Goal: Task Accomplishment & Management: Use online tool/utility

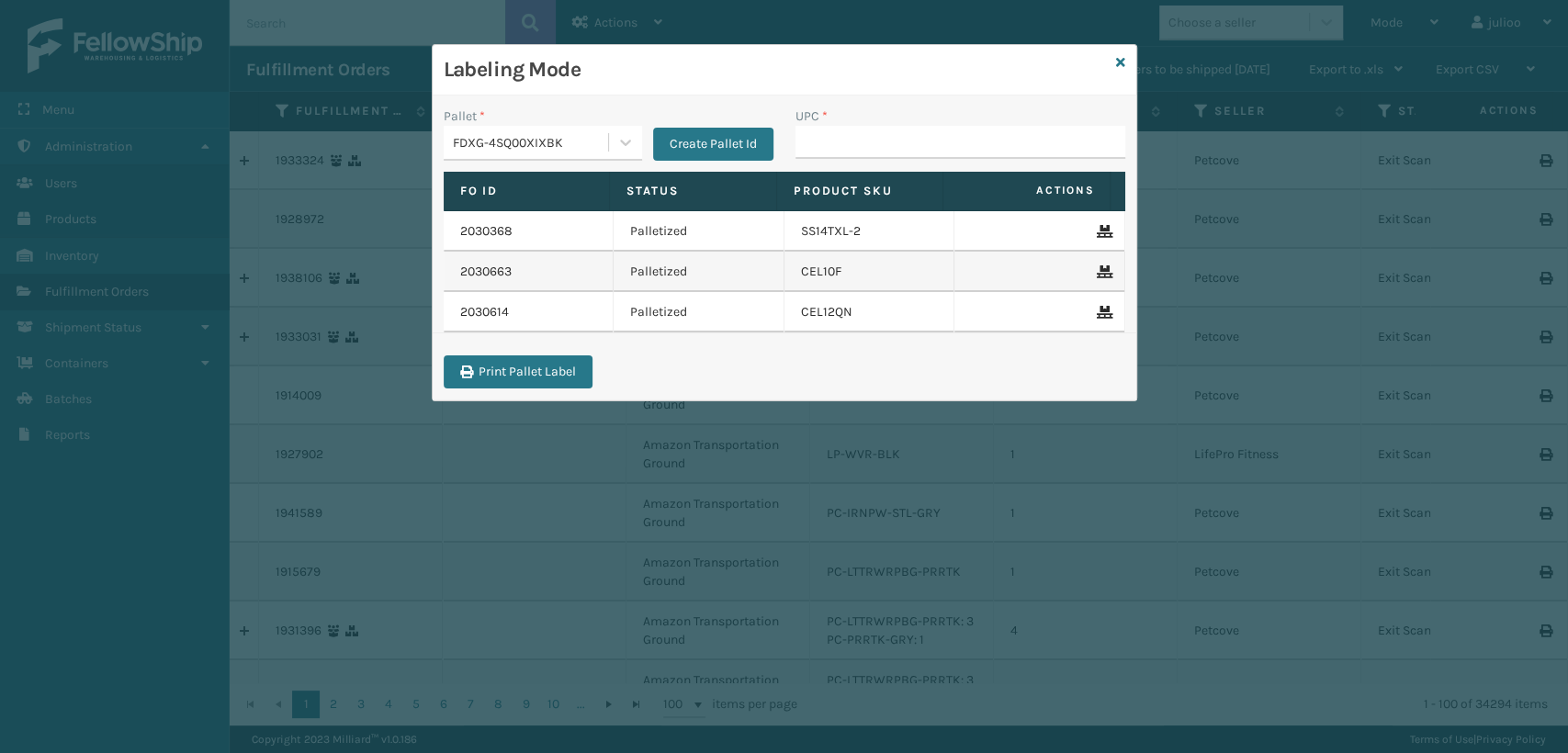
click at [1125, 65] on div "Labeling Mode" at bounding box center [784, 70] width 704 height 51
click at [1119, 66] on icon at bounding box center [1120, 61] width 9 height 13
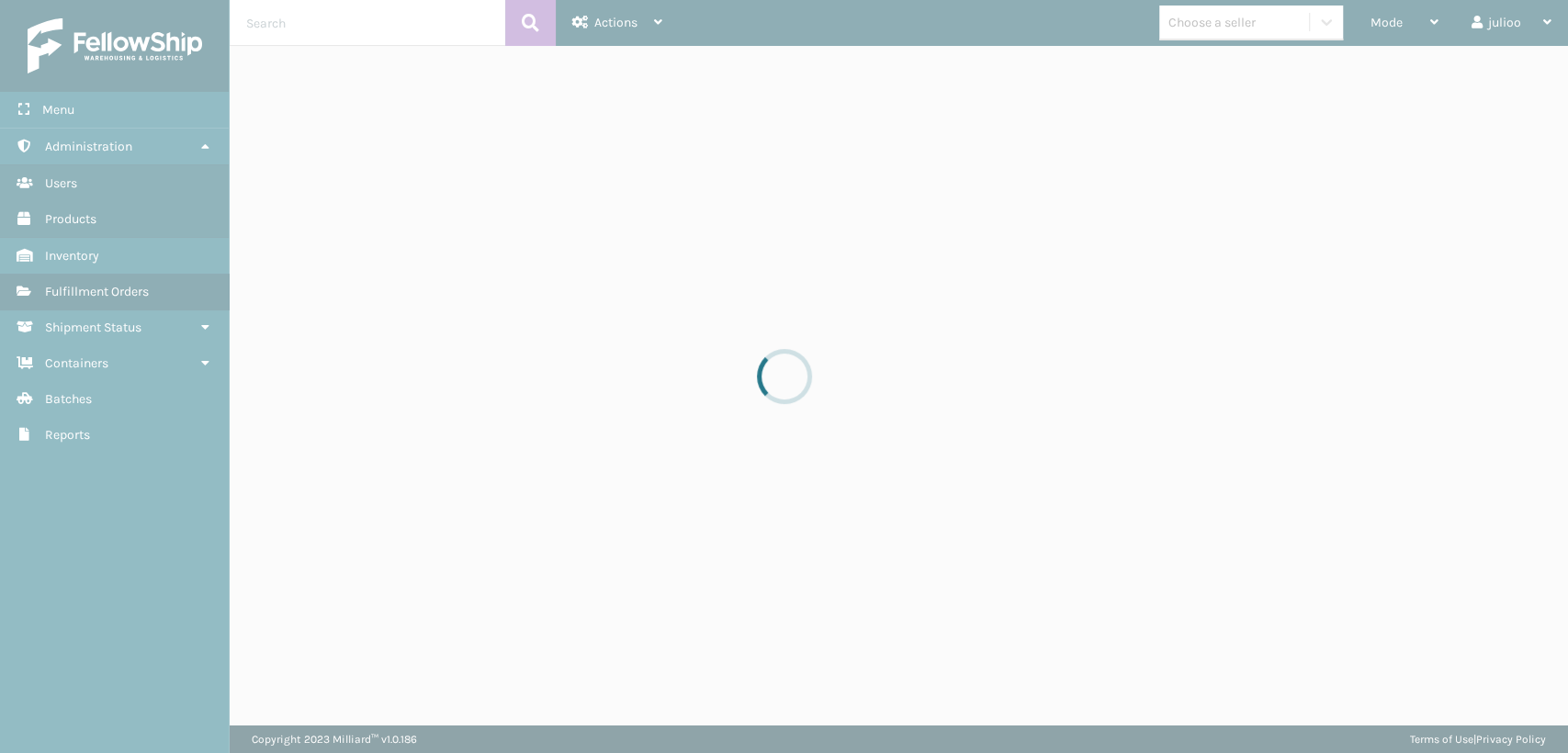
click at [280, 15] on div at bounding box center [784, 376] width 1568 height 753
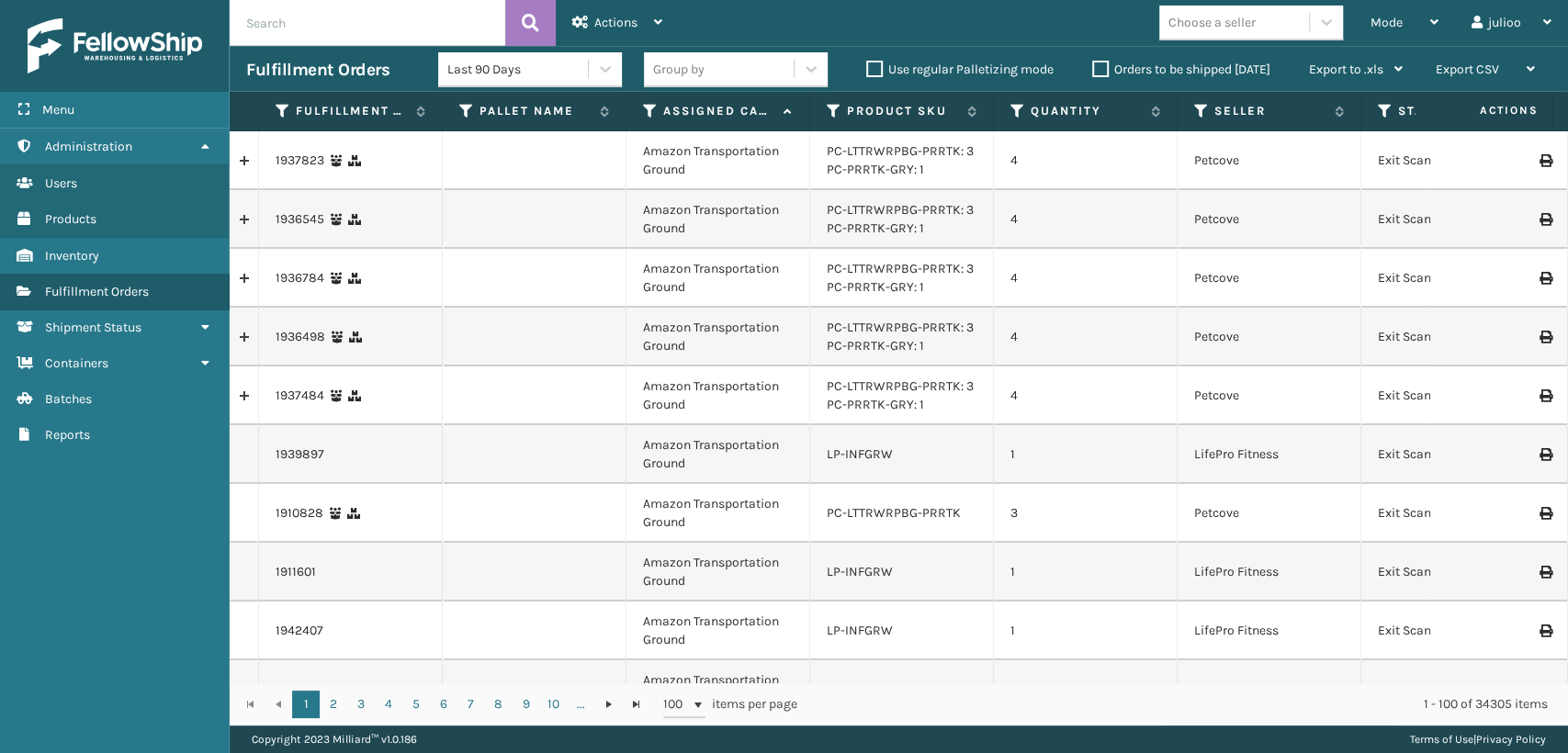
click at [405, 2] on input "text" at bounding box center [367, 22] width 275 height 46
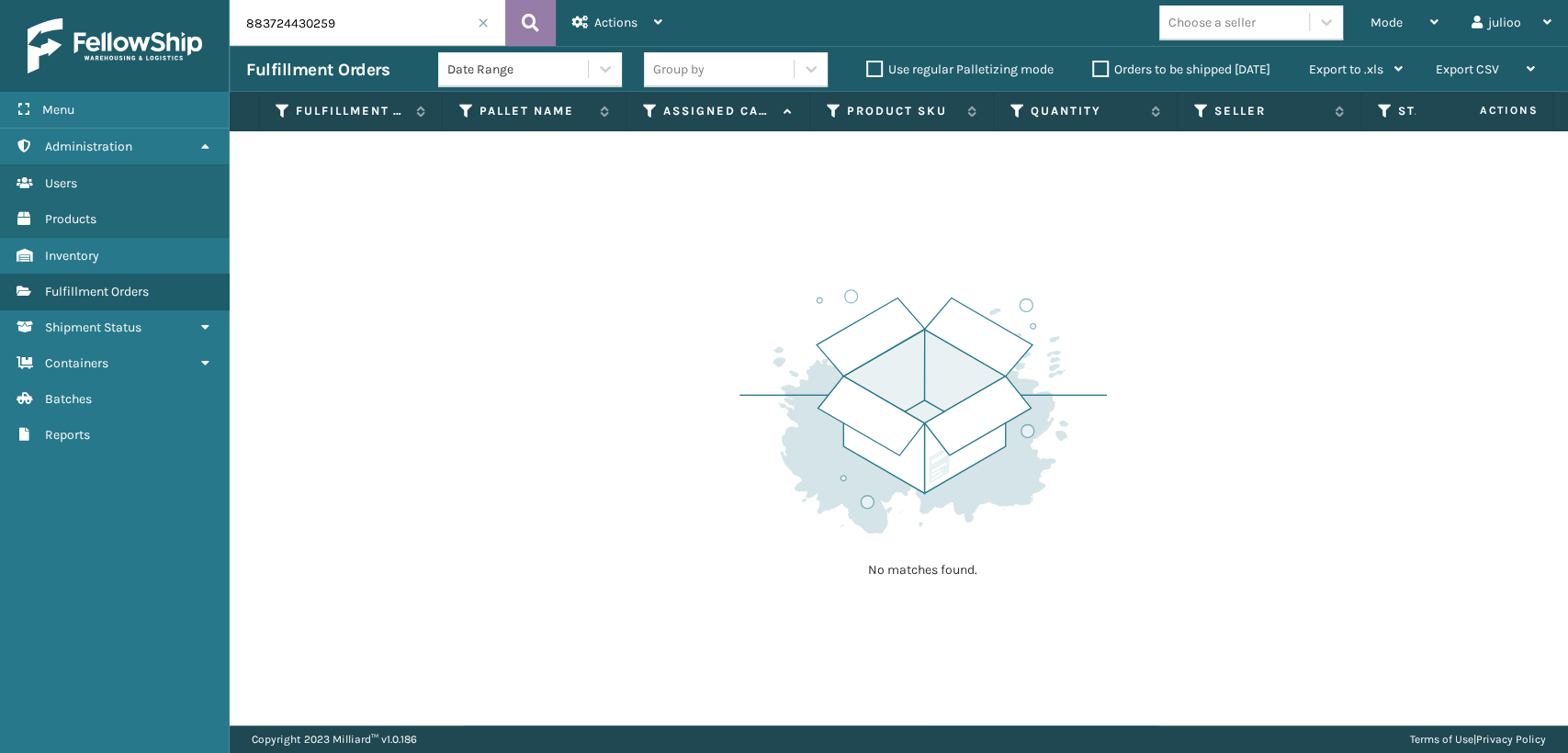
type input "883724430259"
click at [529, 17] on icon at bounding box center [531, 22] width 18 height 27
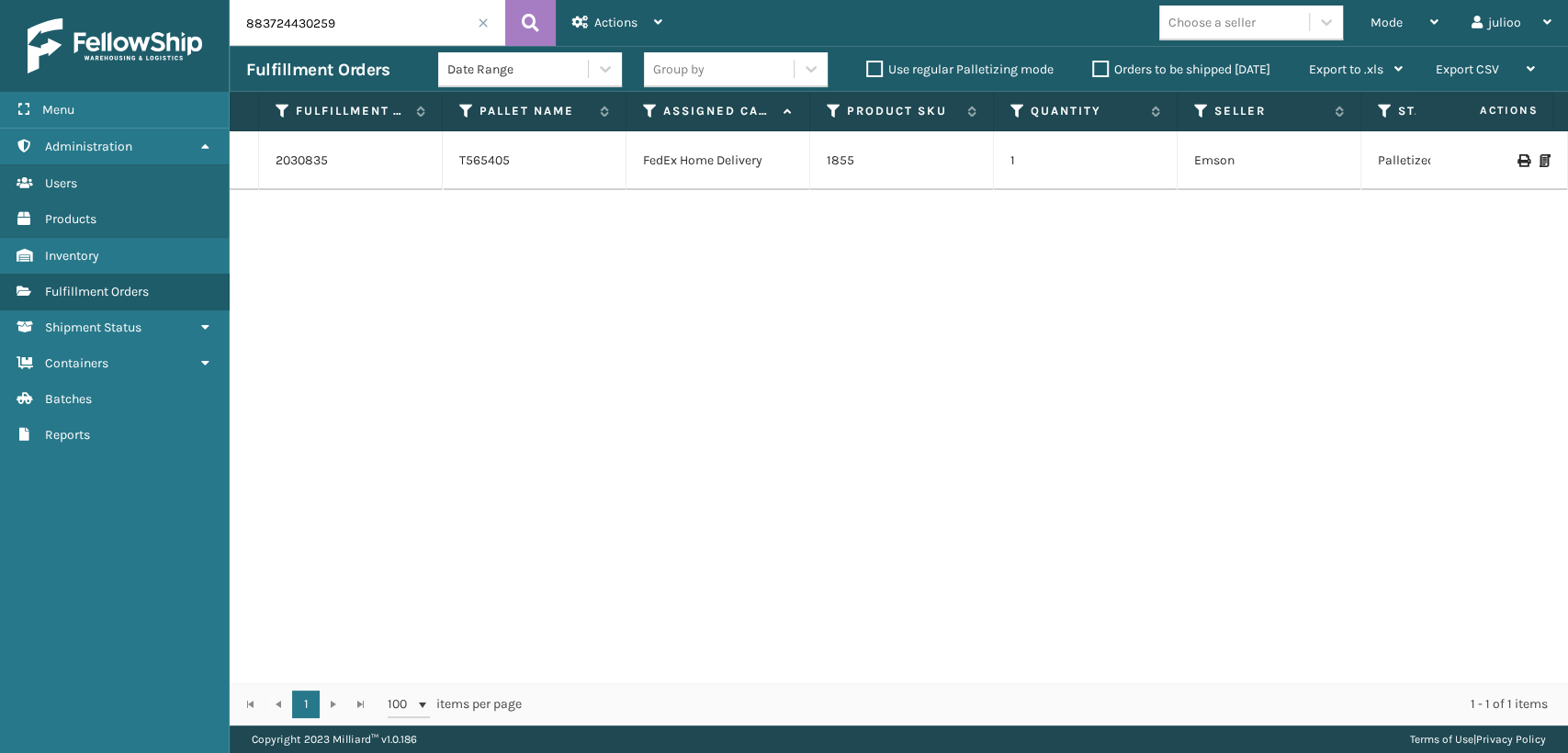
click at [490, 160] on td "T565405" at bounding box center [535, 161] width 183 height 59
click at [712, 169] on td "FedEx Home Delivery" at bounding box center [718, 161] width 183 height 59
click at [908, 168] on div "1855" at bounding box center [901, 160] width 149 height 19
click at [341, 168] on div "2030835" at bounding box center [349, 160] width 149 height 19
click at [1386, 162] on td "Palletized" at bounding box center [1453, 161] width 183 height 59
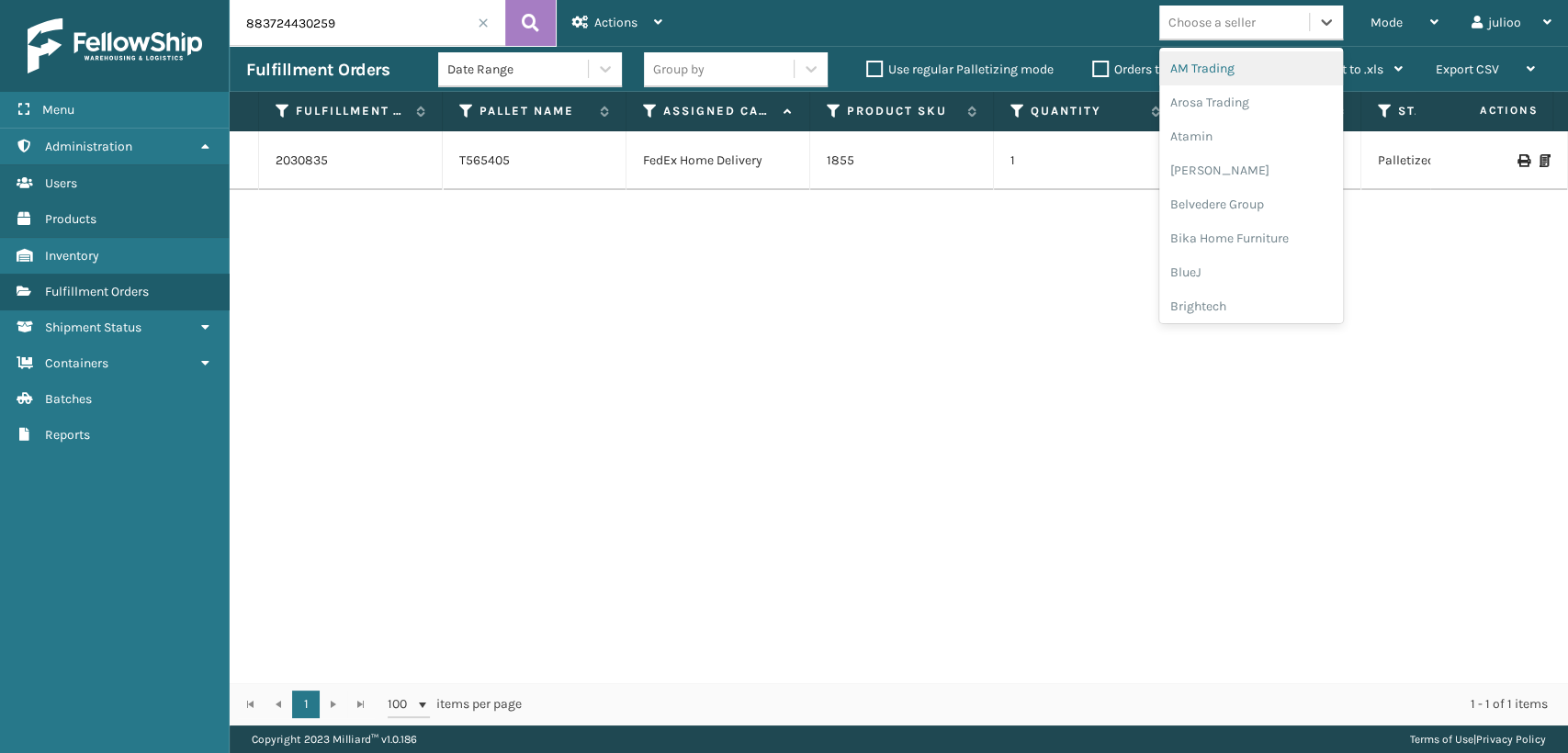
click at [1182, 23] on div "Choose a seller" at bounding box center [1211, 22] width 87 height 20
click at [390, 30] on input "883724430259" at bounding box center [367, 22] width 275 height 46
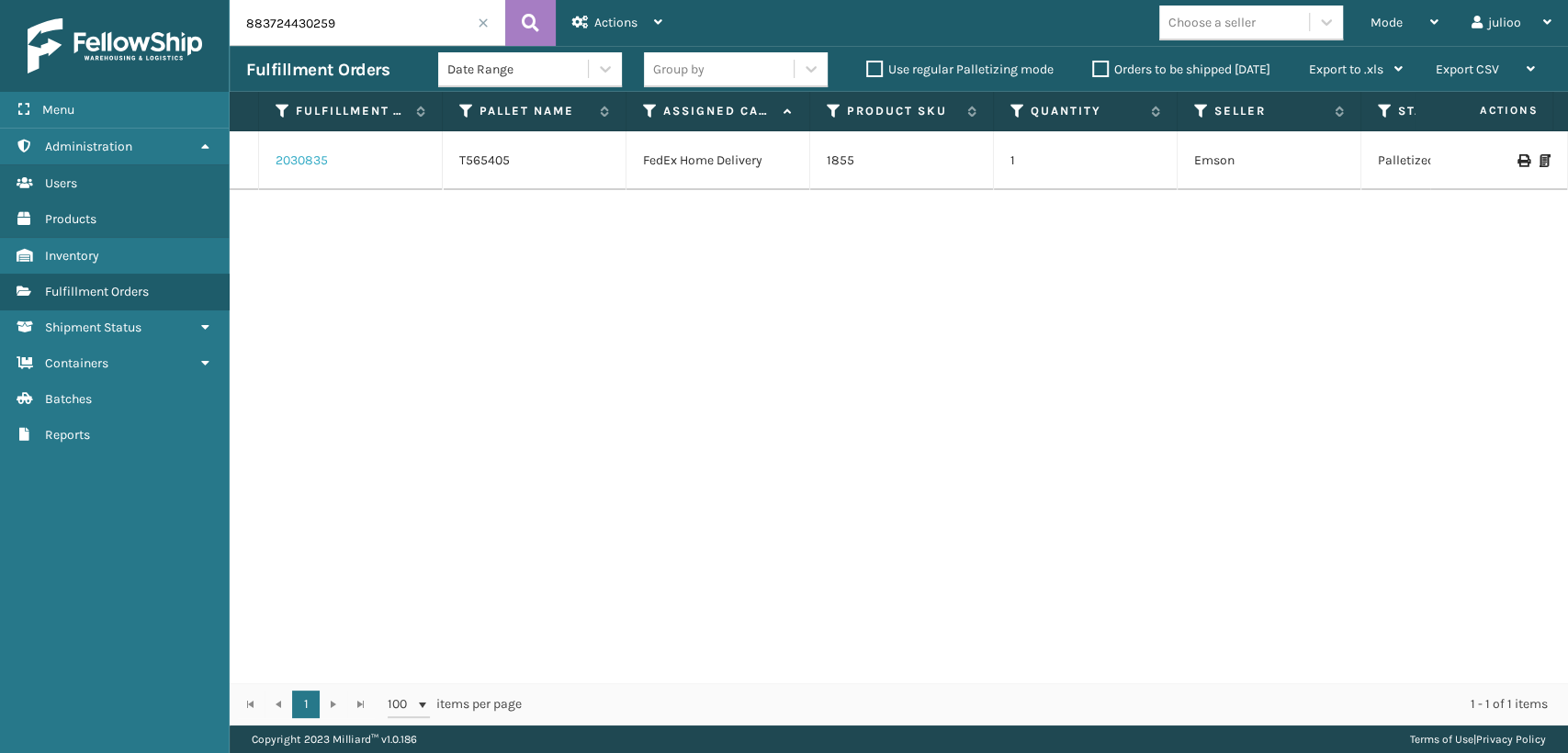
click at [321, 164] on link "2030835" at bounding box center [302, 160] width 53 height 19
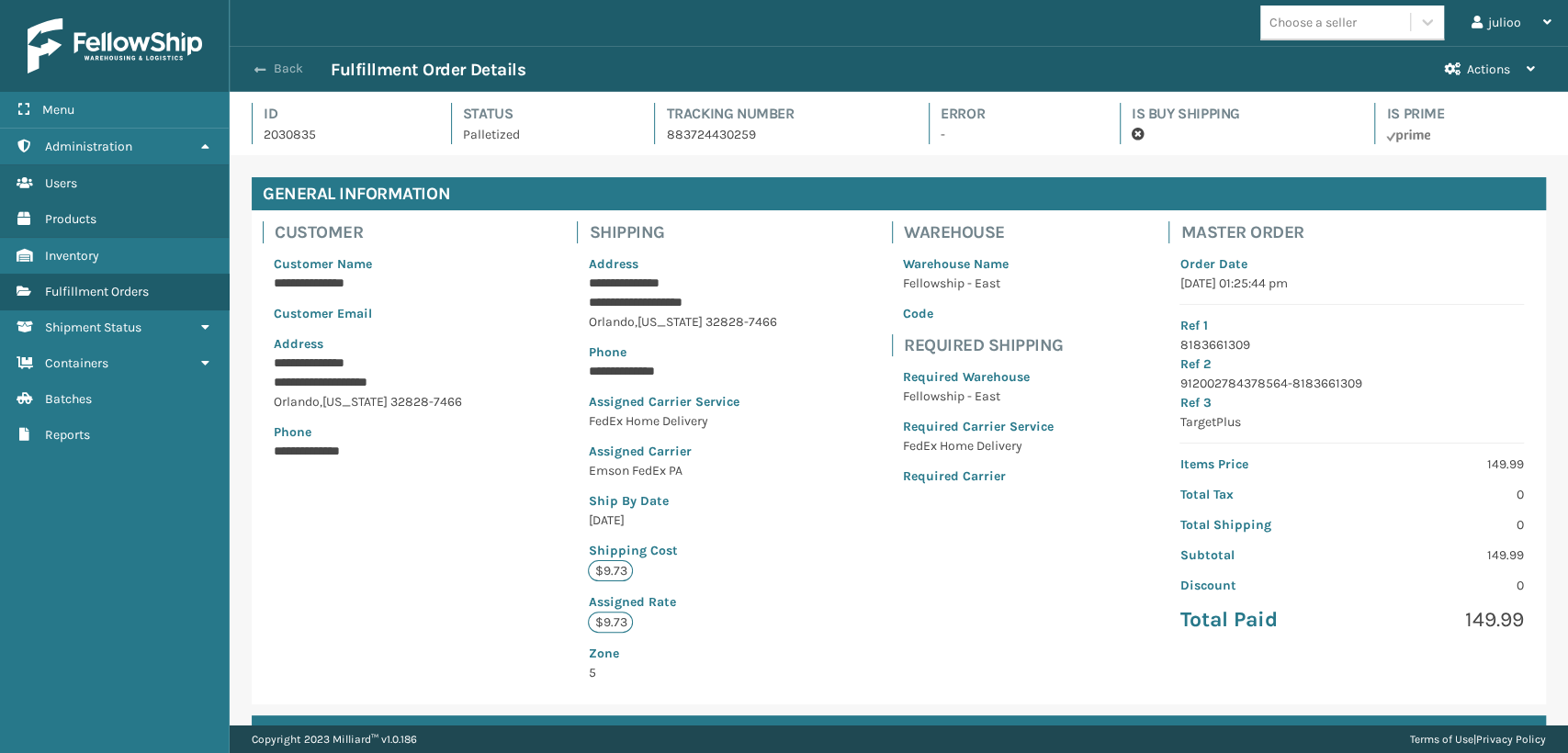
click at [286, 65] on button "Back" at bounding box center [288, 68] width 85 height 17
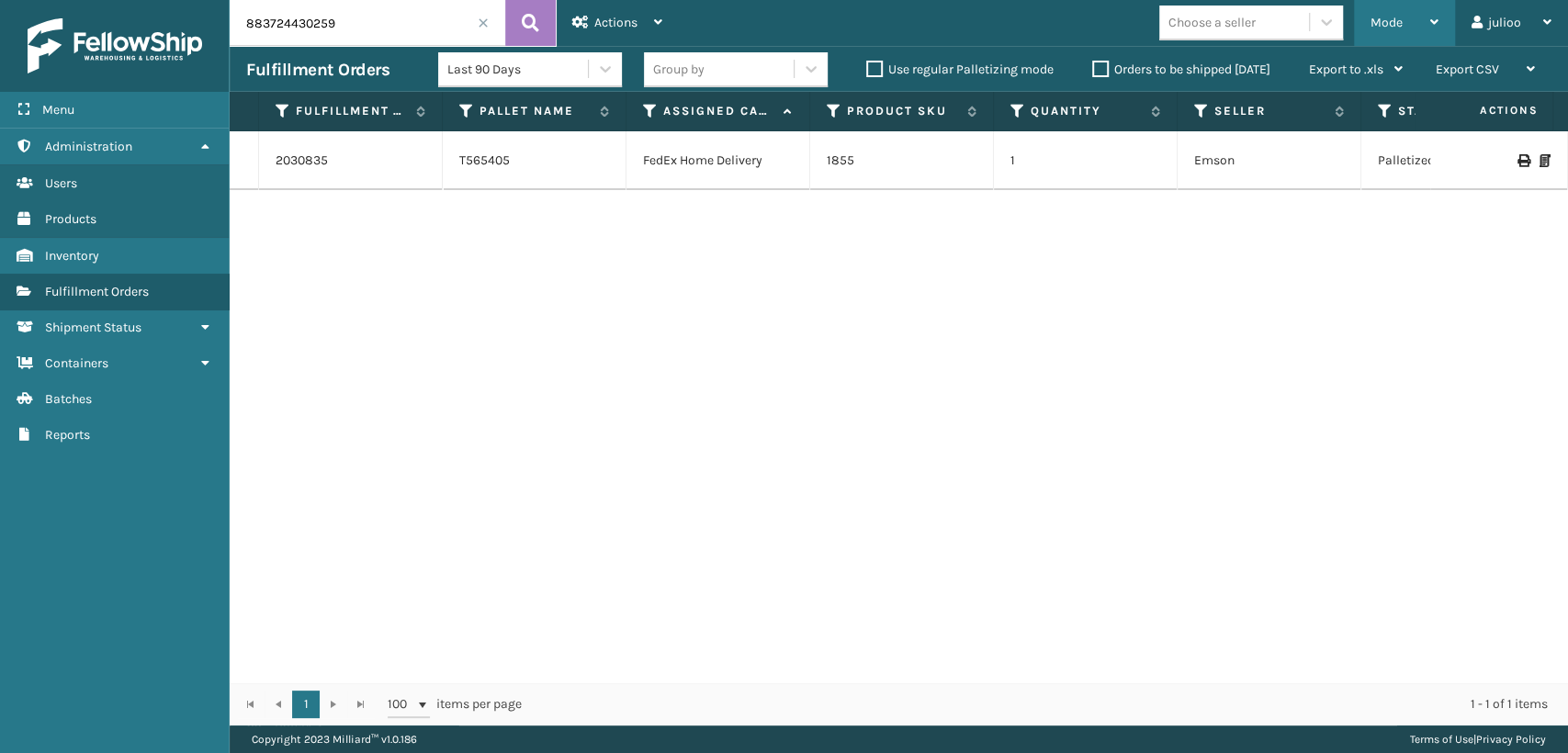
click at [1387, 20] on span "Mode" at bounding box center [1386, 22] width 32 height 16
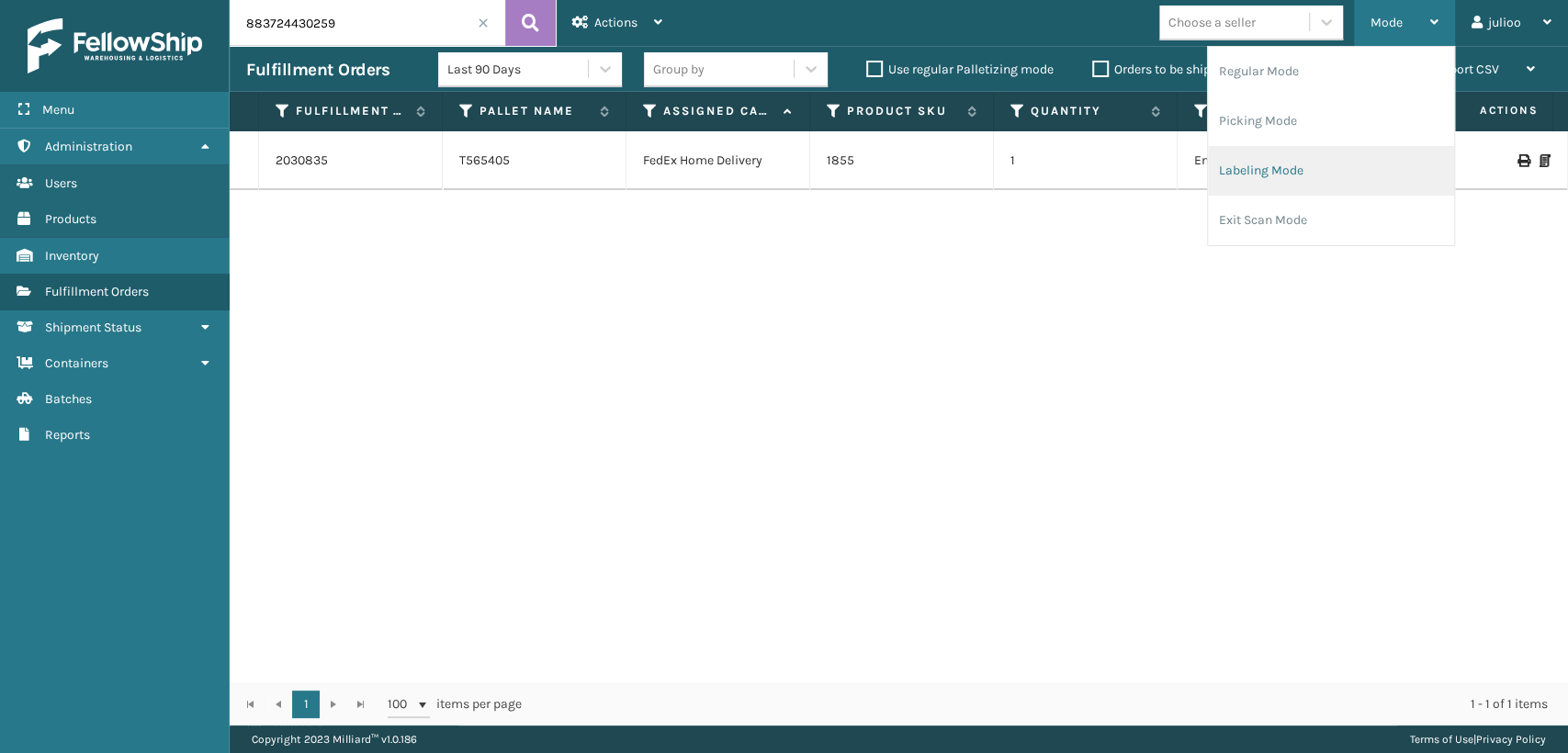
click at [1300, 176] on li "Labeling Mode" at bounding box center [1331, 171] width 246 height 50
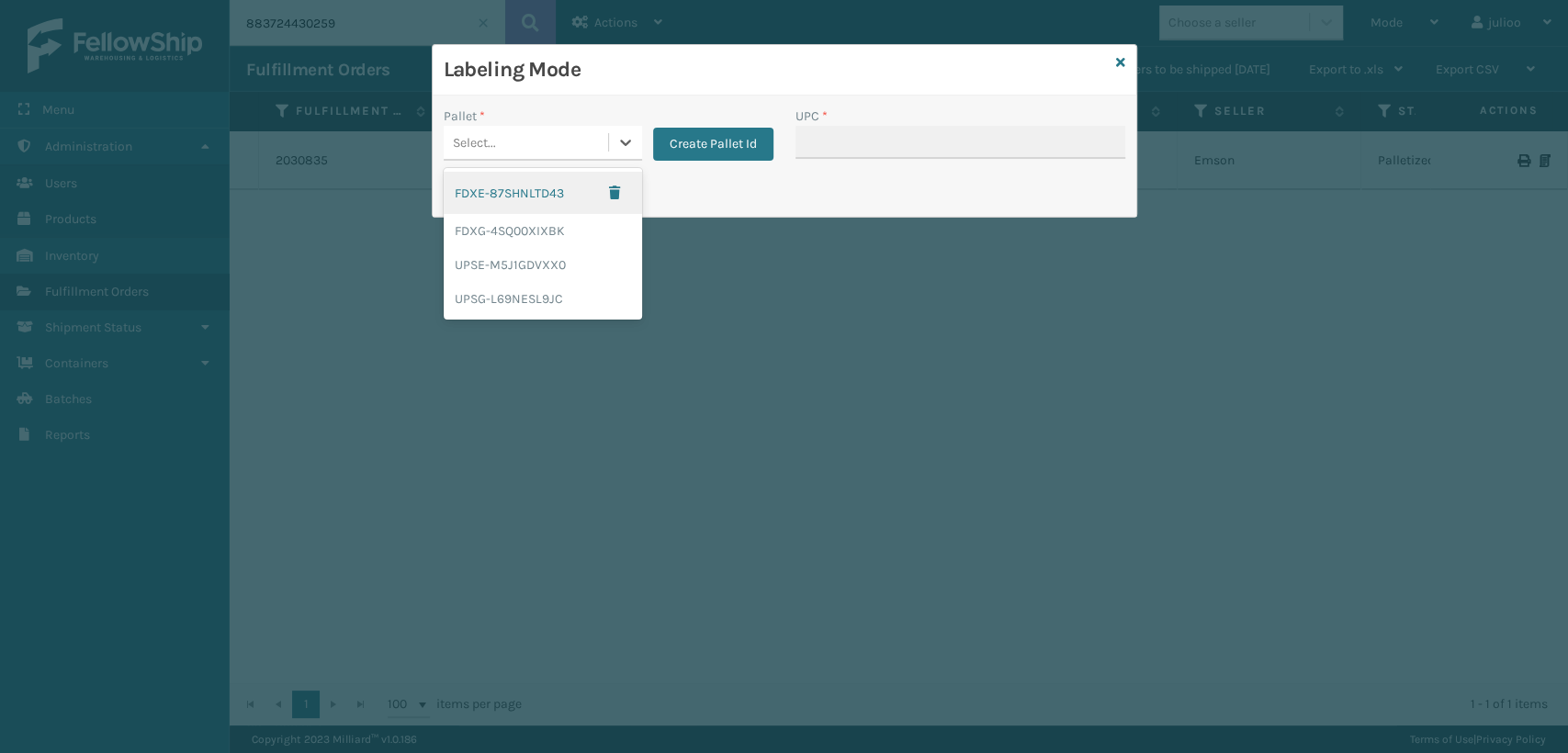
click at [535, 147] on div "Select..." at bounding box center [526, 142] width 164 height 30
click at [526, 234] on div "FDXG-4SQ00XIXBK" at bounding box center [543, 230] width 198 height 34
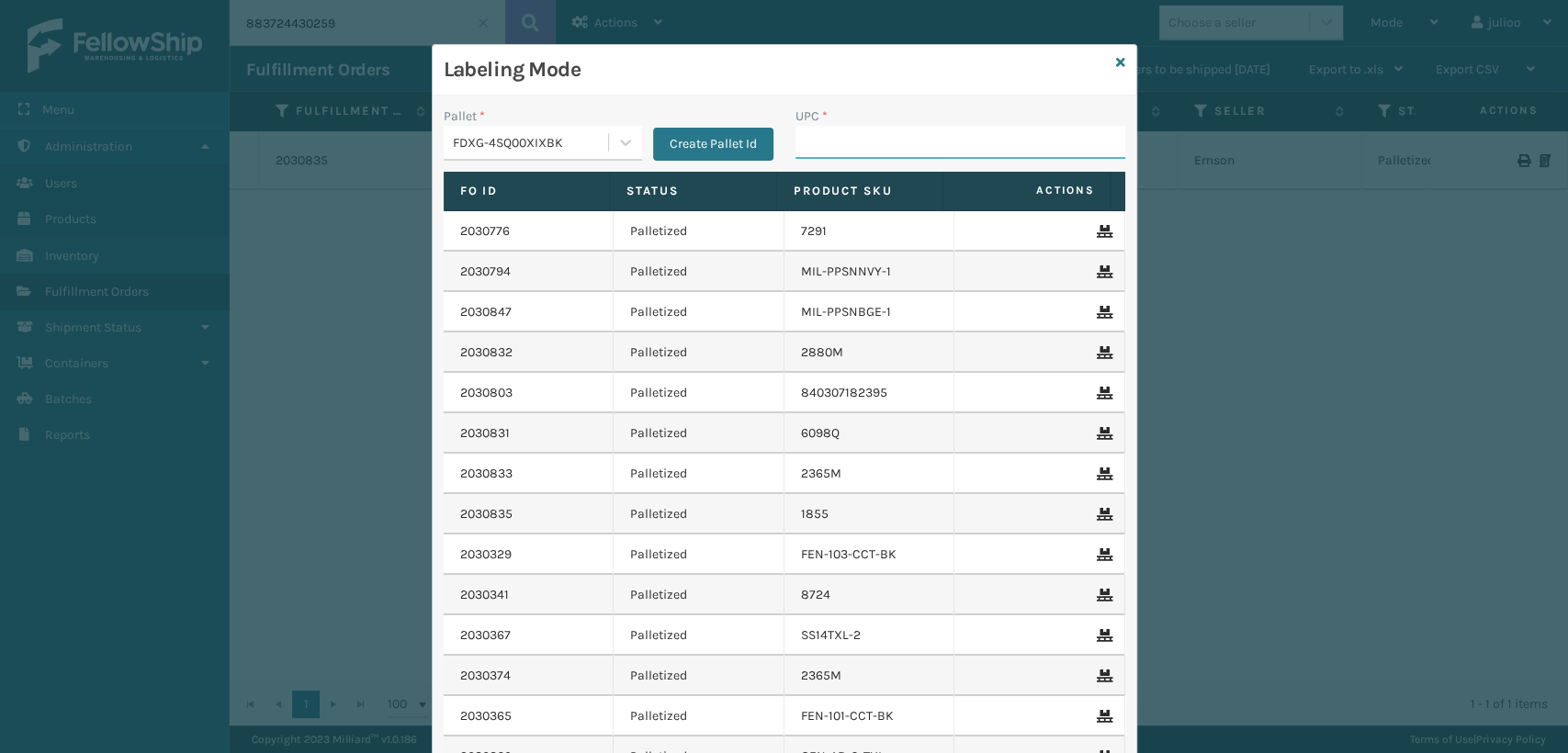
click at [815, 140] on input "UPC *" at bounding box center [960, 142] width 330 height 33
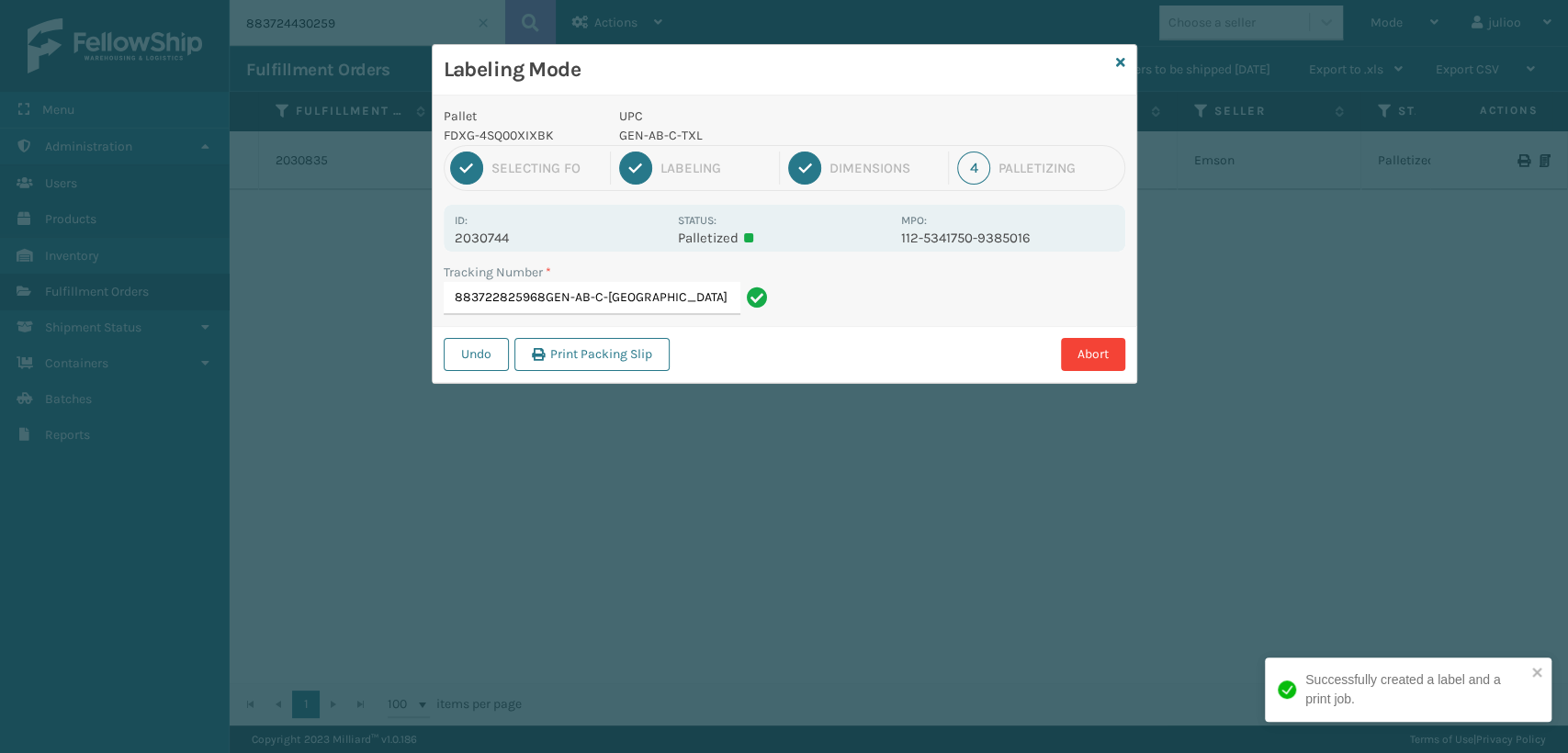
type input "883722825968GEN-AB-C-TXL"
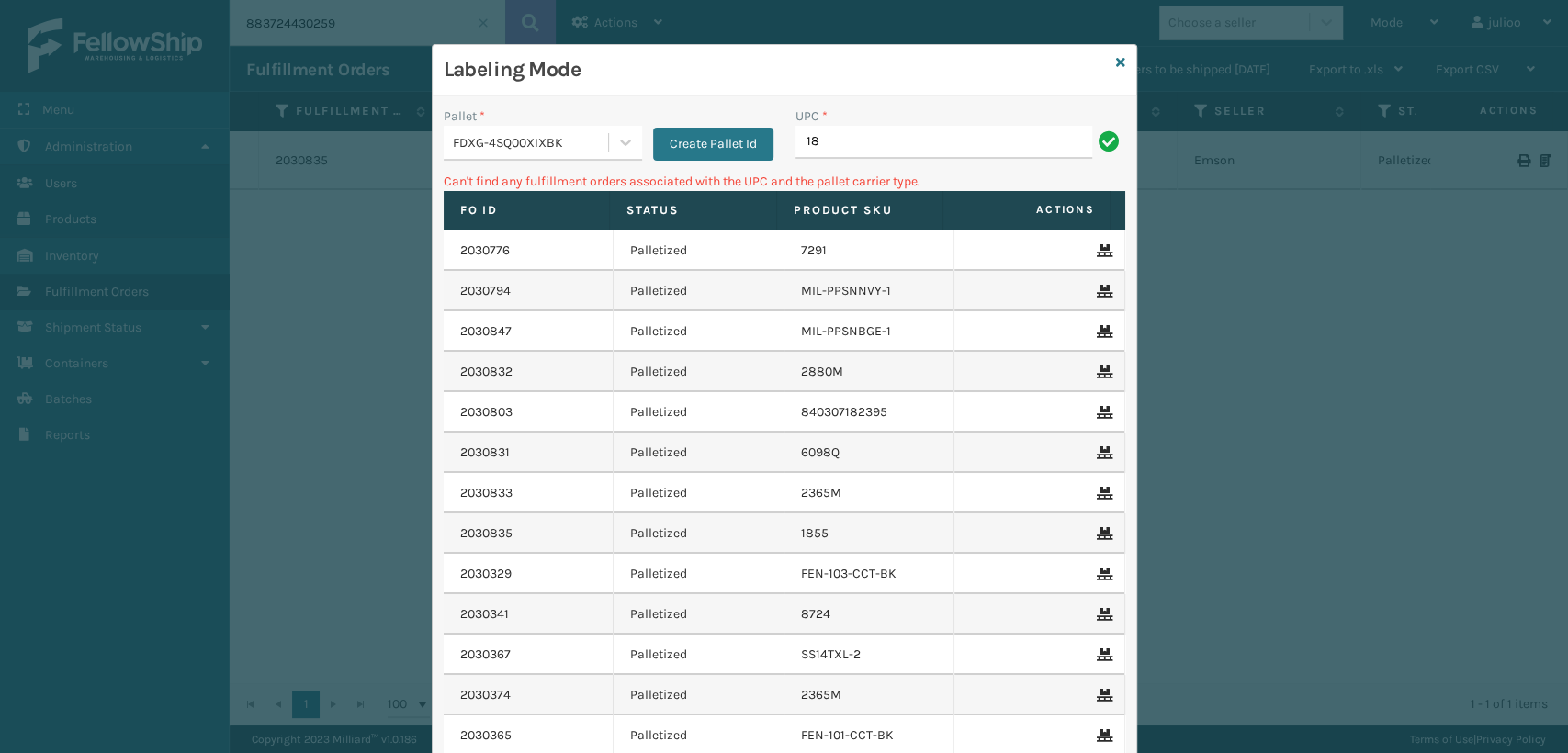
type input "1"
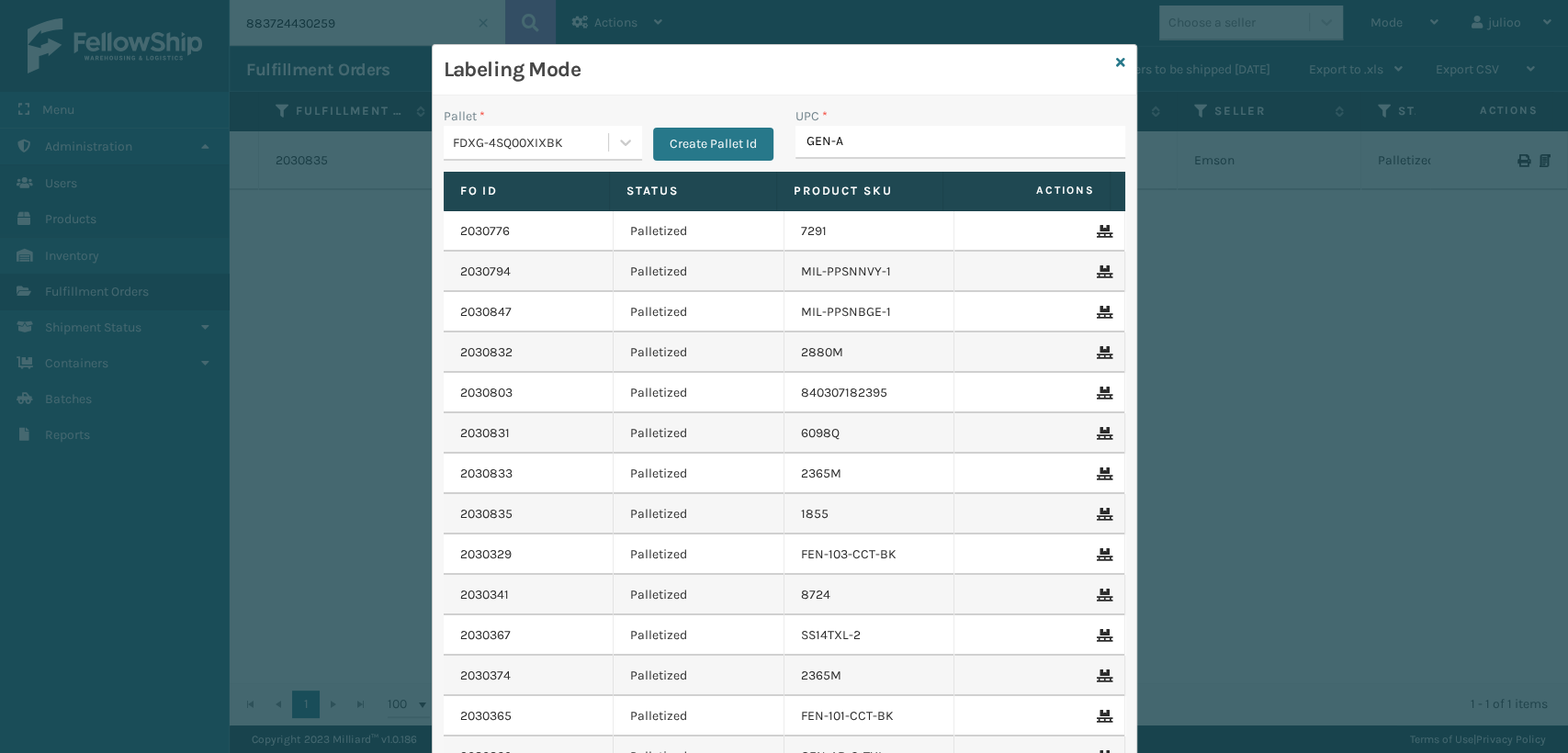
type input "GEN-AB"
click at [1116, 56] on icon at bounding box center [1120, 61] width 9 height 13
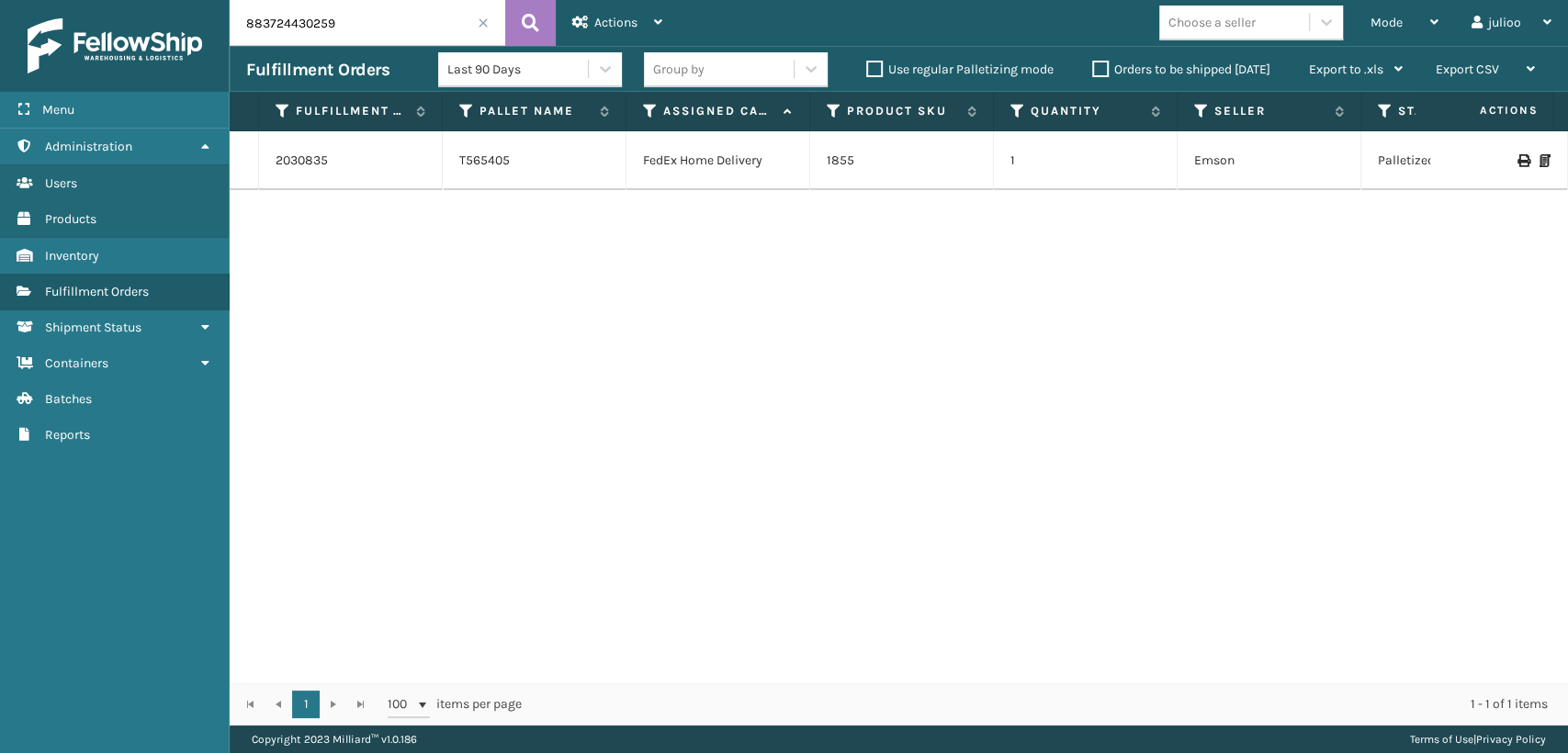
click at [477, 28] on input "883724430259" at bounding box center [367, 22] width 275 height 46
click at [481, 22] on span at bounding box center [482, 22] width 11 height 11
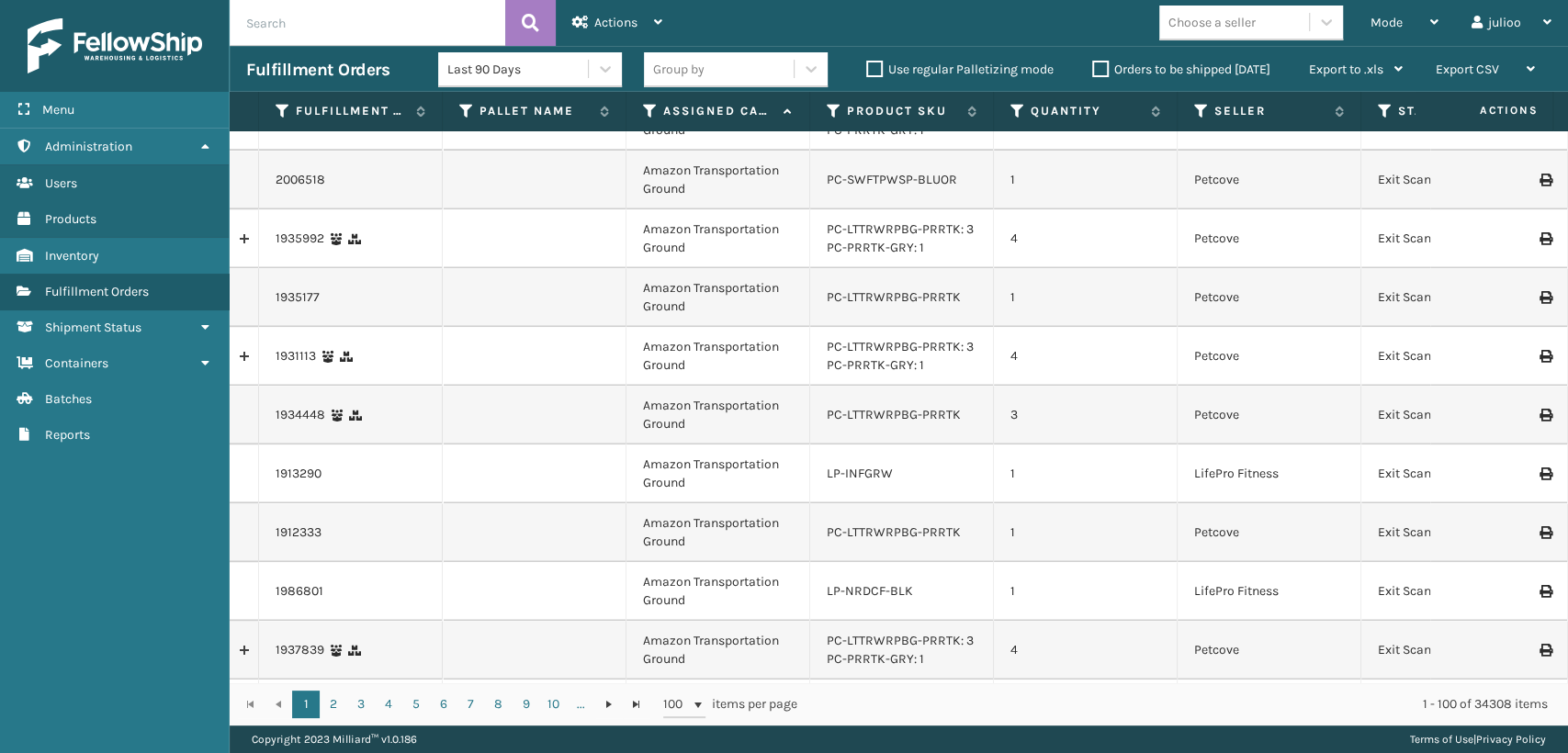
scroll to position [1733, 0]
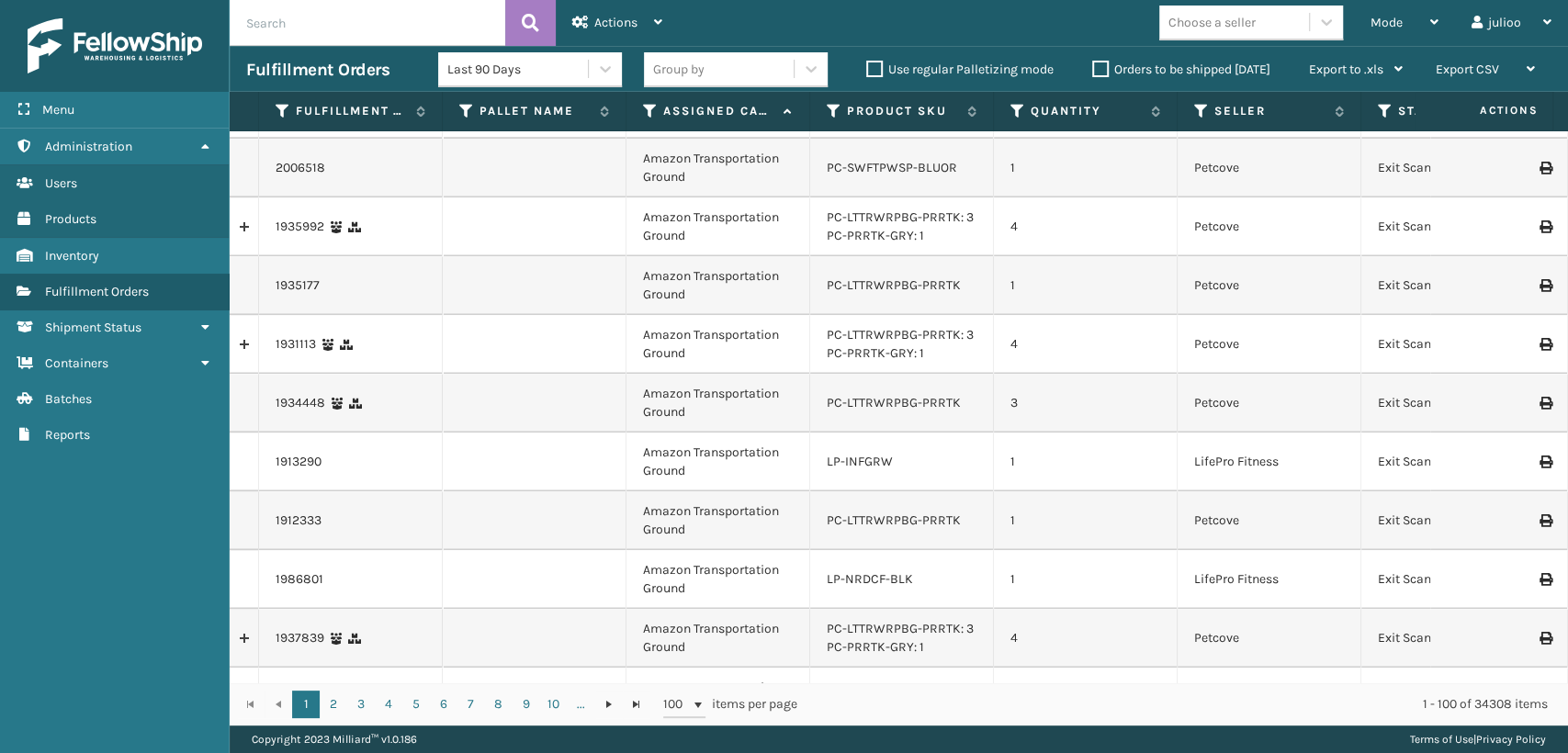
click at [650, 106] on icon at bounding box center [650, 110] width 15 height 17
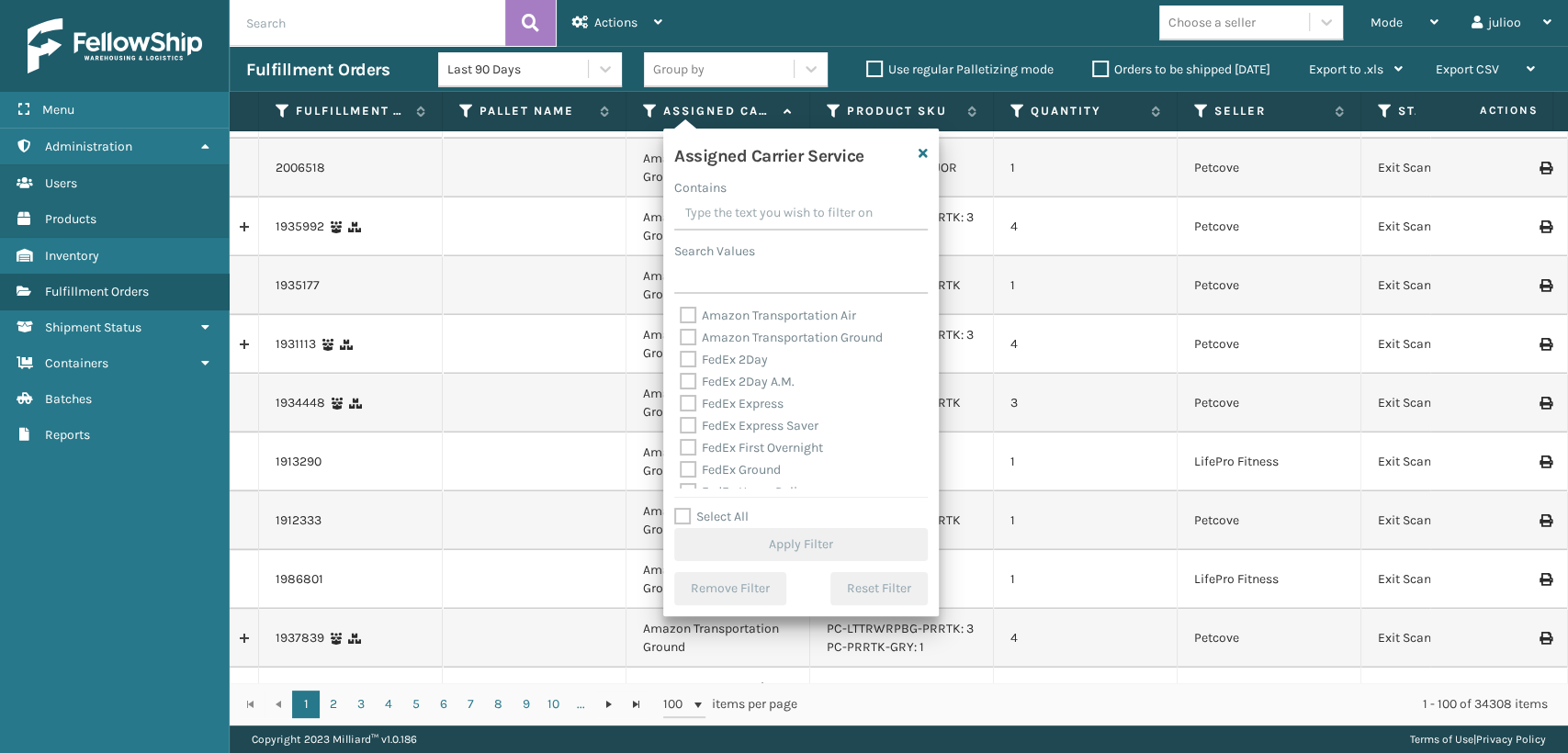
click at [686, 356] on label "FedEx 2Day" at bounding box center [724, 360] width 88 height 16
click at [681, 356] on input "FedEx 2Day" at bounding box center [680, 355] width 1 height 12
checkbox input "true"
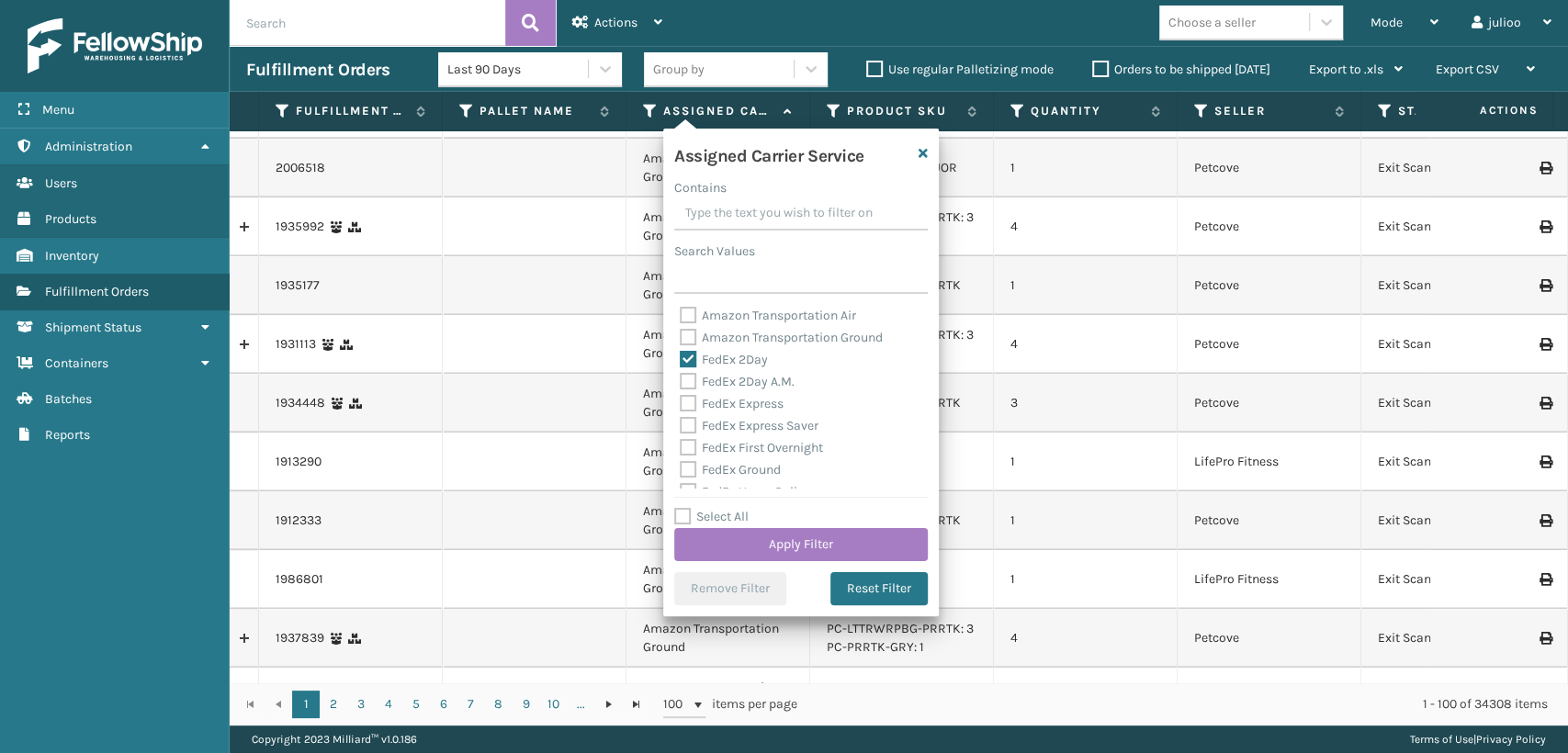
click at [677, 394] on div "Amazon Transportation Air Amazon Transportation Ground FedEx 2Day FedEx 2Day A.…" at bounding box center [801, 397] width 254 height 183
click at [685, 374] on label "FedEx 2Day A.M." at bounding box center [738, 381] width 115 height 16
click at [681, 373] on input "FedEx 2Day A.M." at bounding box center [680, 376] width 1 height 12
checkbox input "true"
click at [689, 411] on label "FedEx Express" at bounding box center [732, 404] width 103 height 16
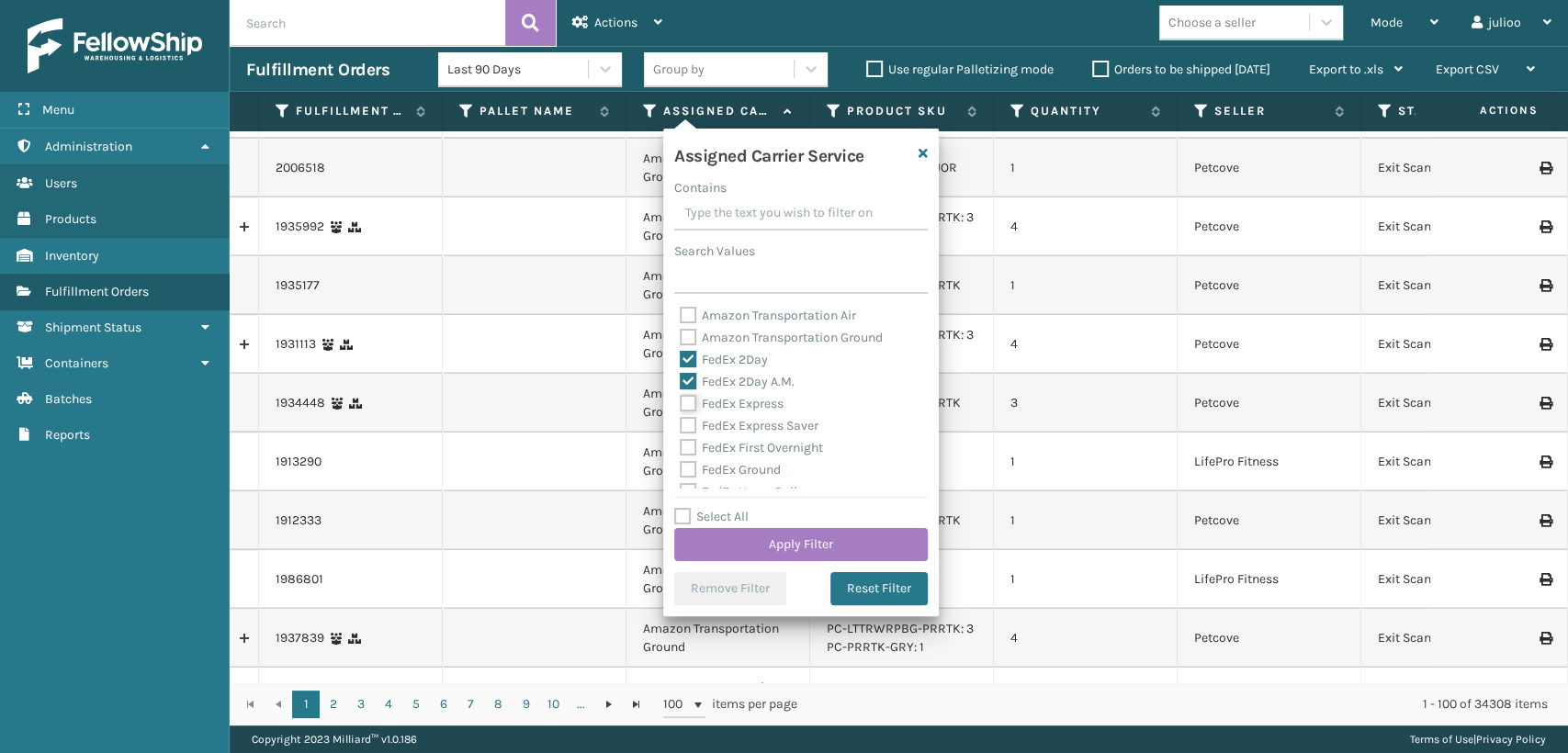
click at [681, 405] on input "FedEx Express" at bounding box center [680, 399] width 1 height 12
checkbox input "true"
click at [690, 435] on div "FedEx Express Saver" at bounding box center [801, 425] width 243 height 22
click at [686, 424] on label "FedEx Express Saver" at bounding box center [749, 425] width 139 height 16
click at [681, 424] on input "FedEx Express Saver" at bounding box center [680, 420] width 1 height 12
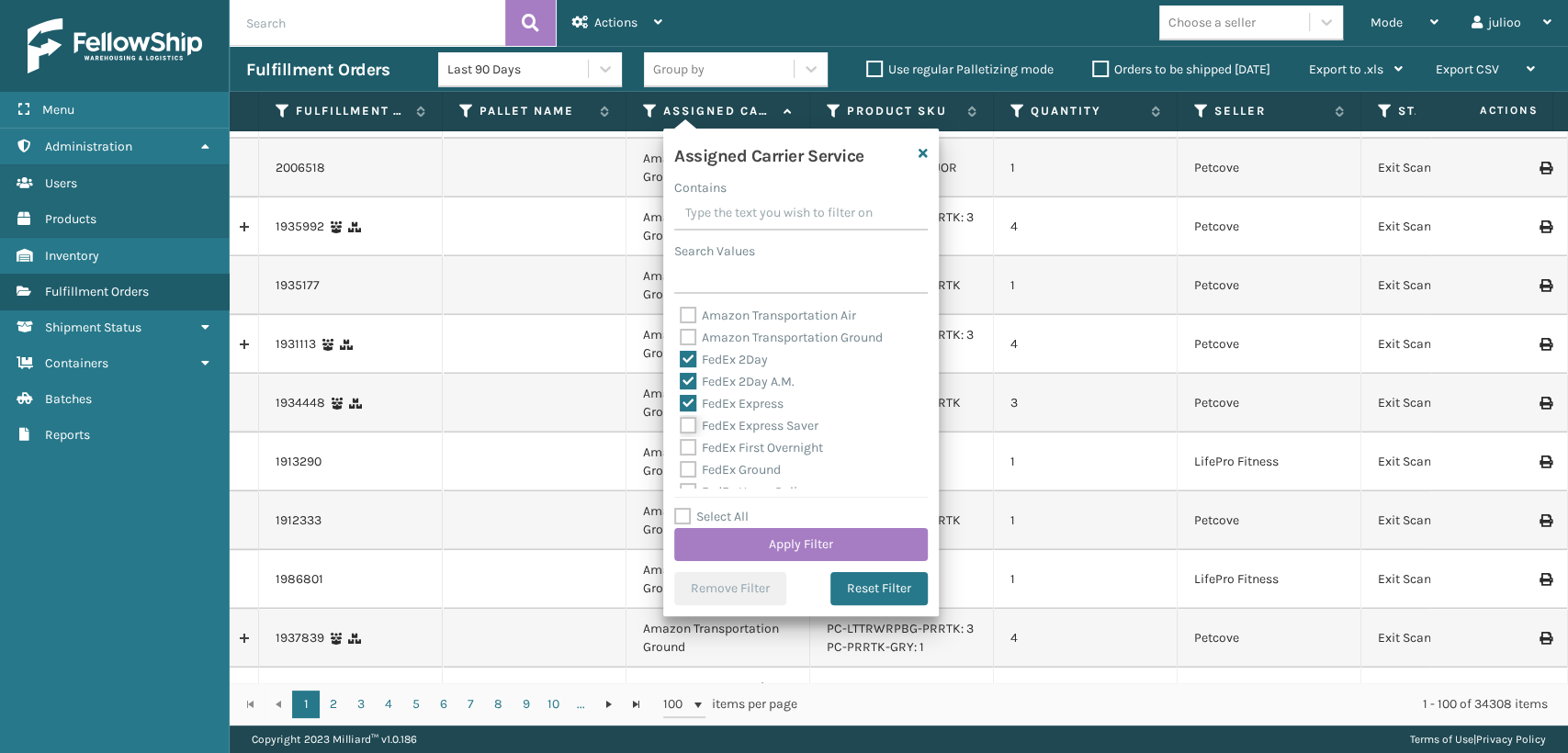
checkbox input "true"
click at [682, 454] on label "FedEx First Overnight" at bounding box center [751, 448] width 143 height 16
click at [681, 449] on input "FedEx First Overnight" at bounding box center [680, 443] width 1 height 12
checkbox input "true"
click at [683, 466] on label "FedEx Ground" at bounding box center [731, 469] width 101 height 16
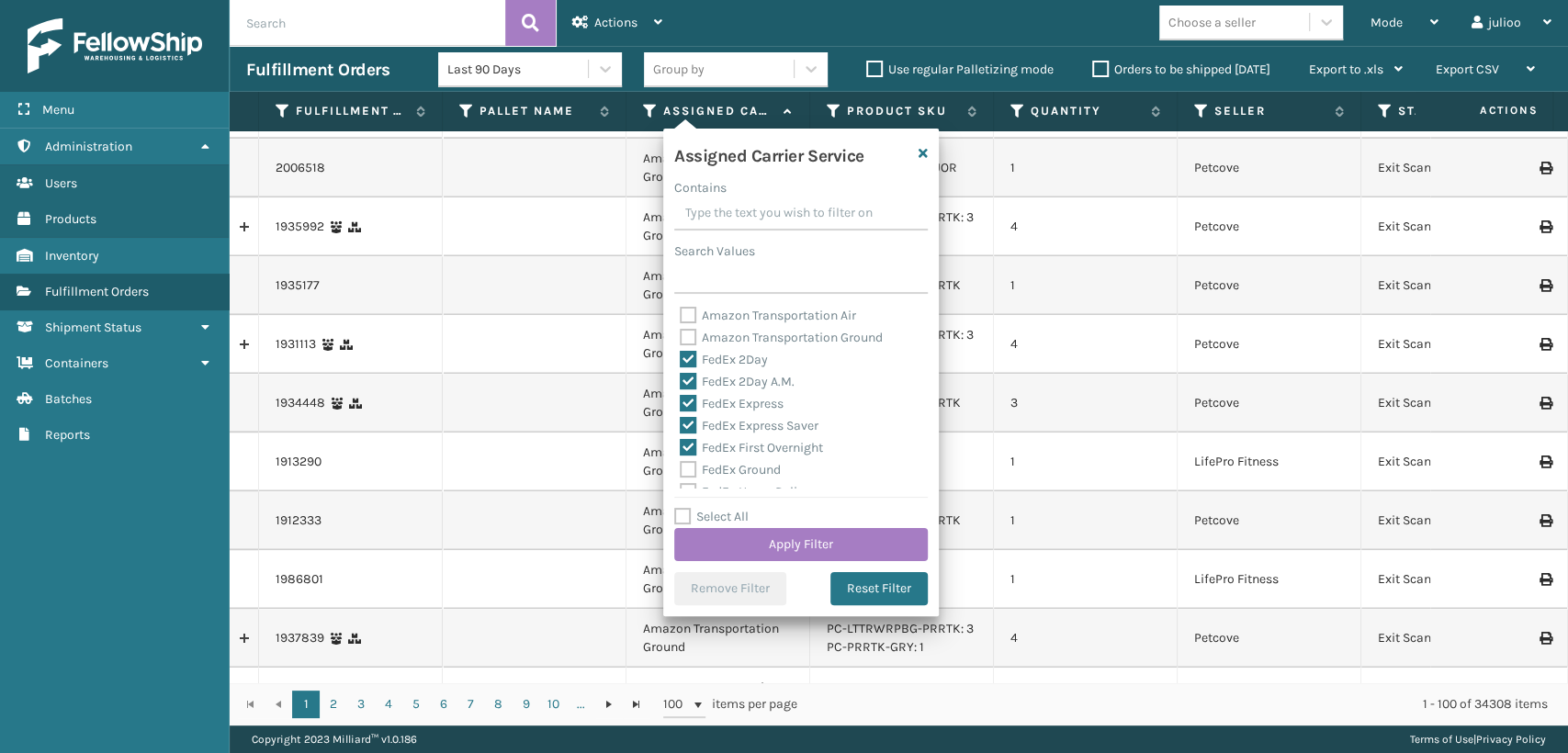
click at [681, 466] on input "FedEx Ground" at bounding box center [680, 465] width 1 height 12
checkbox input "true"
click at [689, 391] on label "FedEx Home Delivery" at bounding box center [750, 390] width 141 height 16
click at [681, 391] on input "FedEx Home Delivery" at bounding box center [680, 385] width 1 height 12
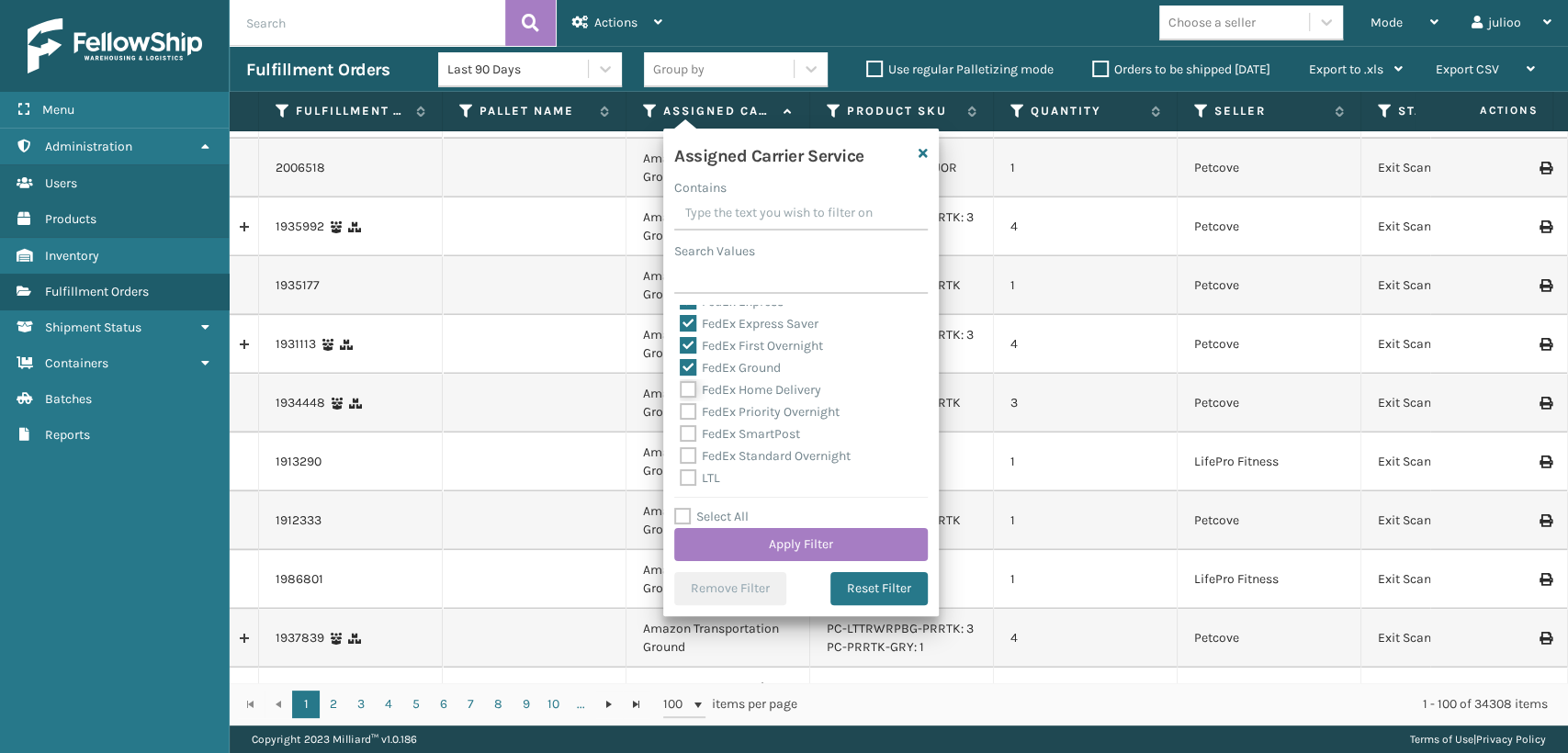
checkbox input "true"
click at [686, 409] on label "FedEx Priority Overnight" at bounding box center [760, 412] width 160 height 16
click at [681, 409] on input "FedEx Priority Overnight" at bounding box center [680, 407] width 1 height 12
checkbox input "true"
click at [687, 435] on label "FedEx SmartPost" at bounding box center [740, 434] width 120 height 16
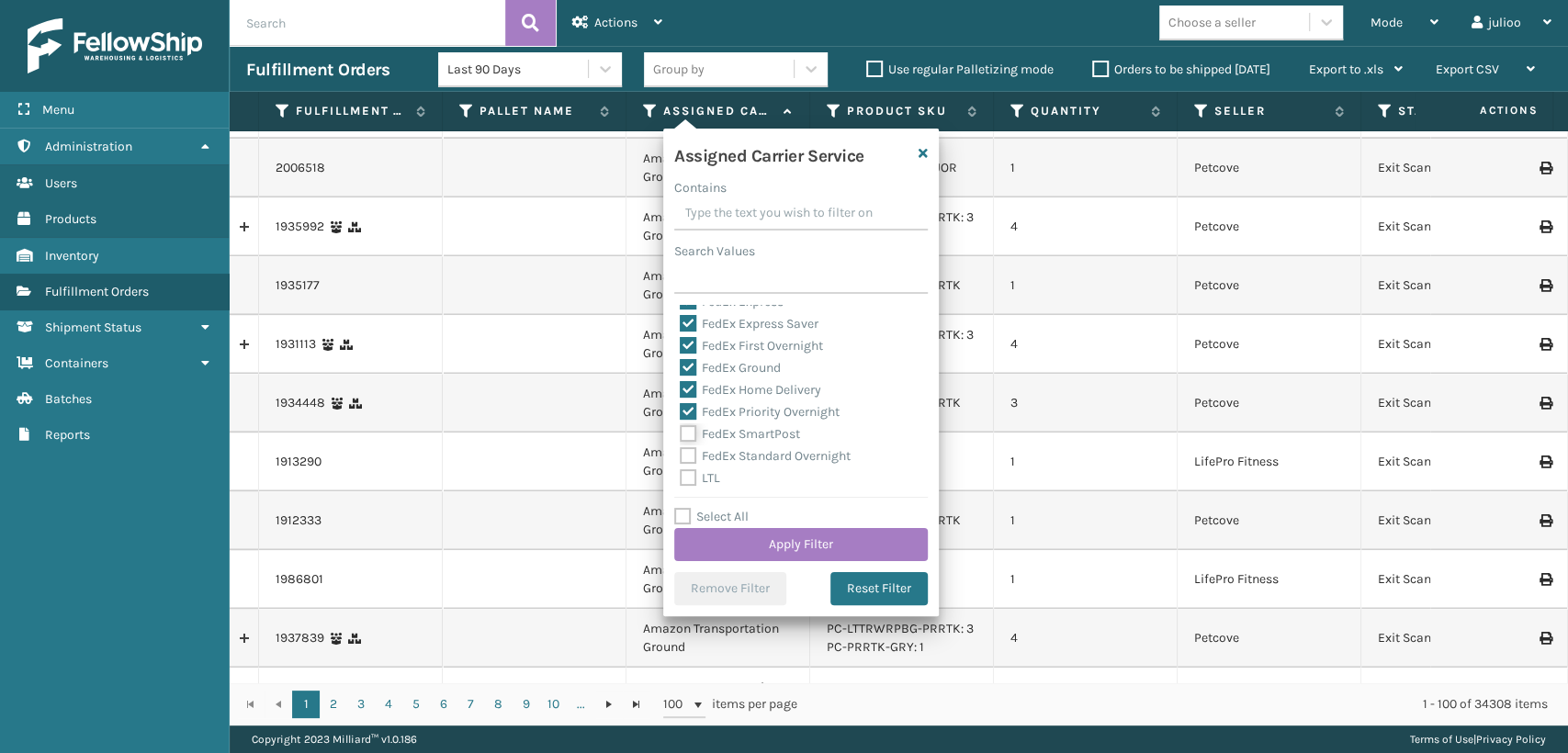
click at [681, 435] on input "FedEx SmartPost" at bounding box center [680, 429] width 1 height 12
checkbox input "true"
click at [690, 450] on label "FedEx Standard Overnight" at bounding box center [765, 456] width 171 height 16
click at [681, 450] on input "FedEx Standard Overnight" at bounding box center [680, 452] width 1 height 12
checkbox input "true"
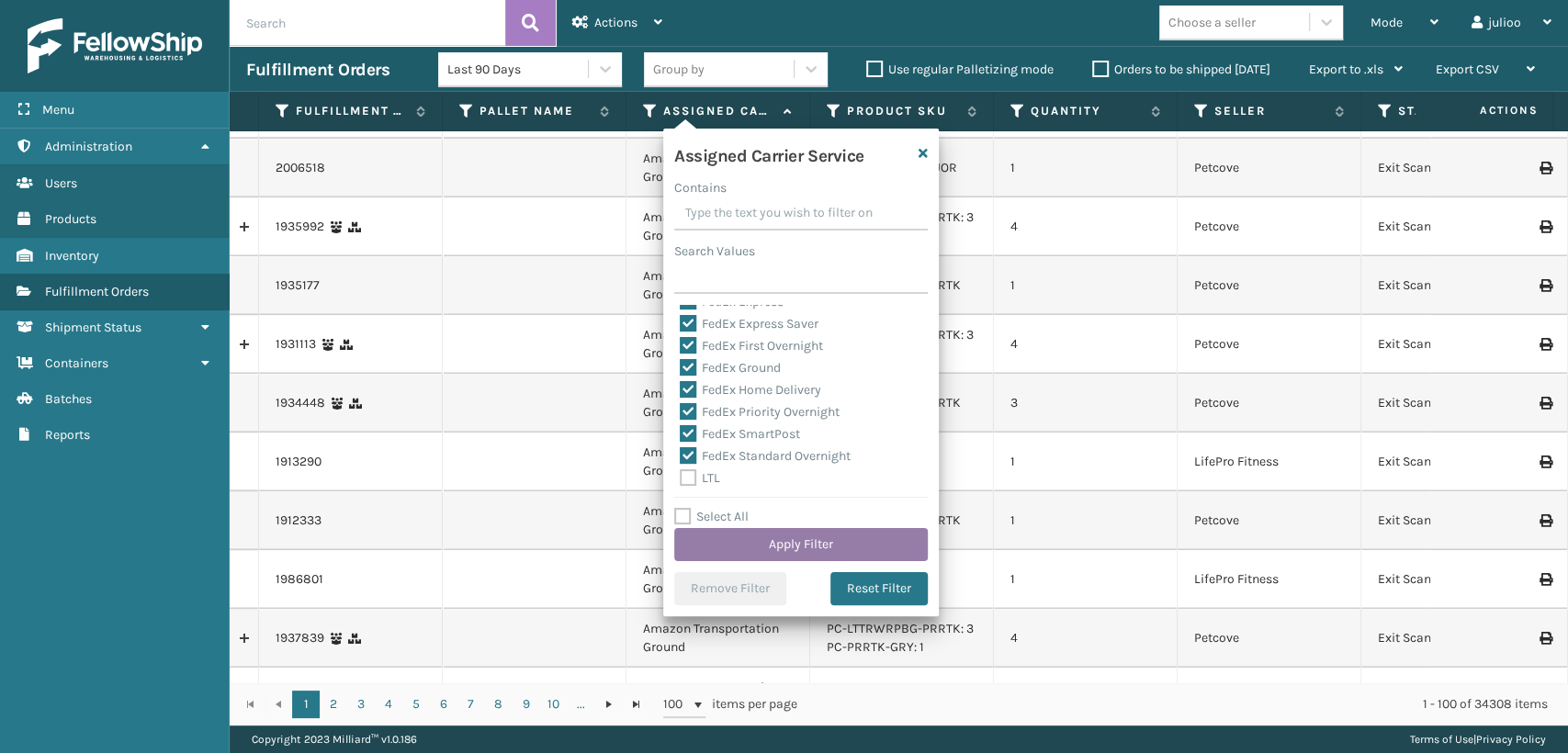
click at [742, 531] on button "Apply Filter" at bounding box center [801, 544] width 254 height 33
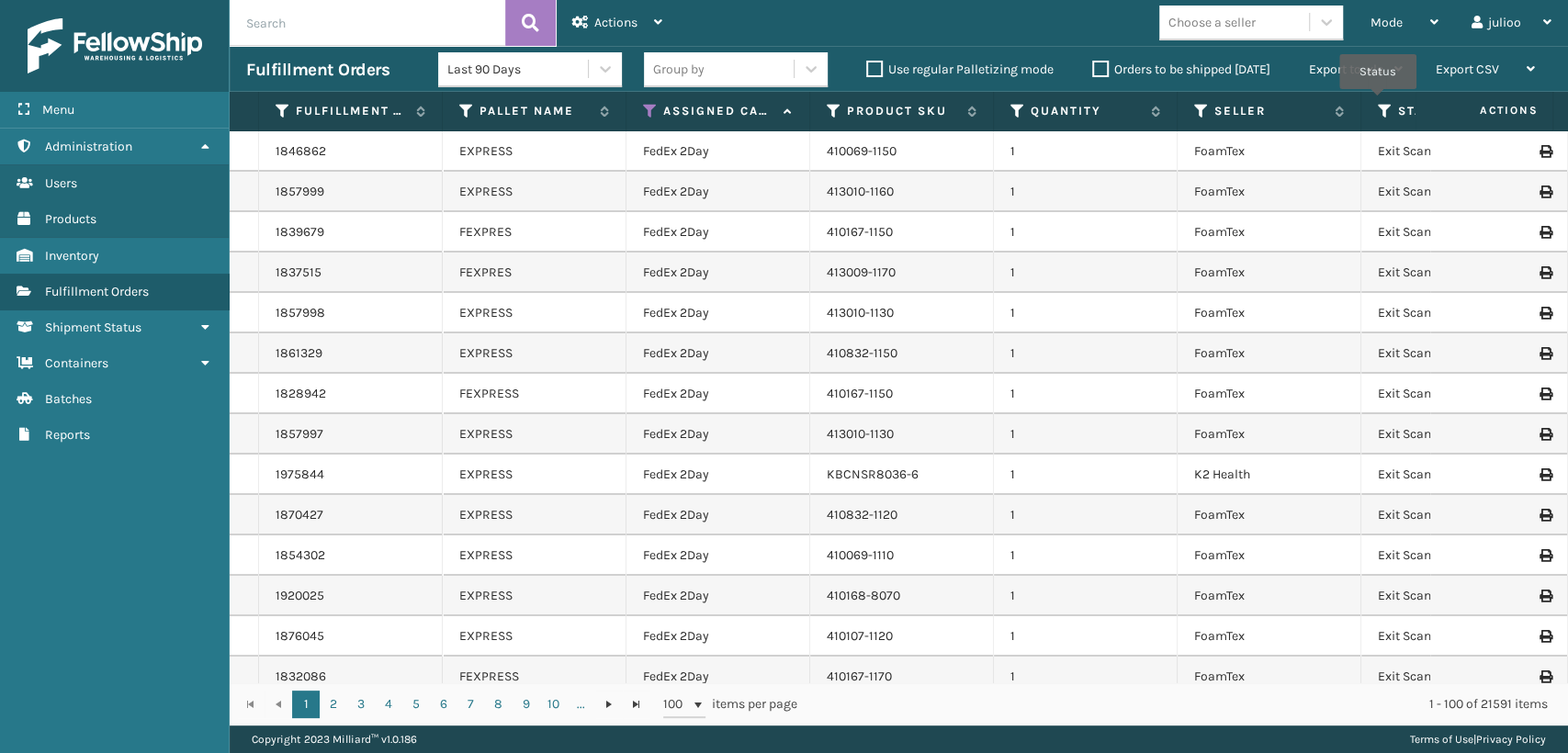
click at [1378, 102] on icon at bounding box center [1385, 110] width 15 height 17
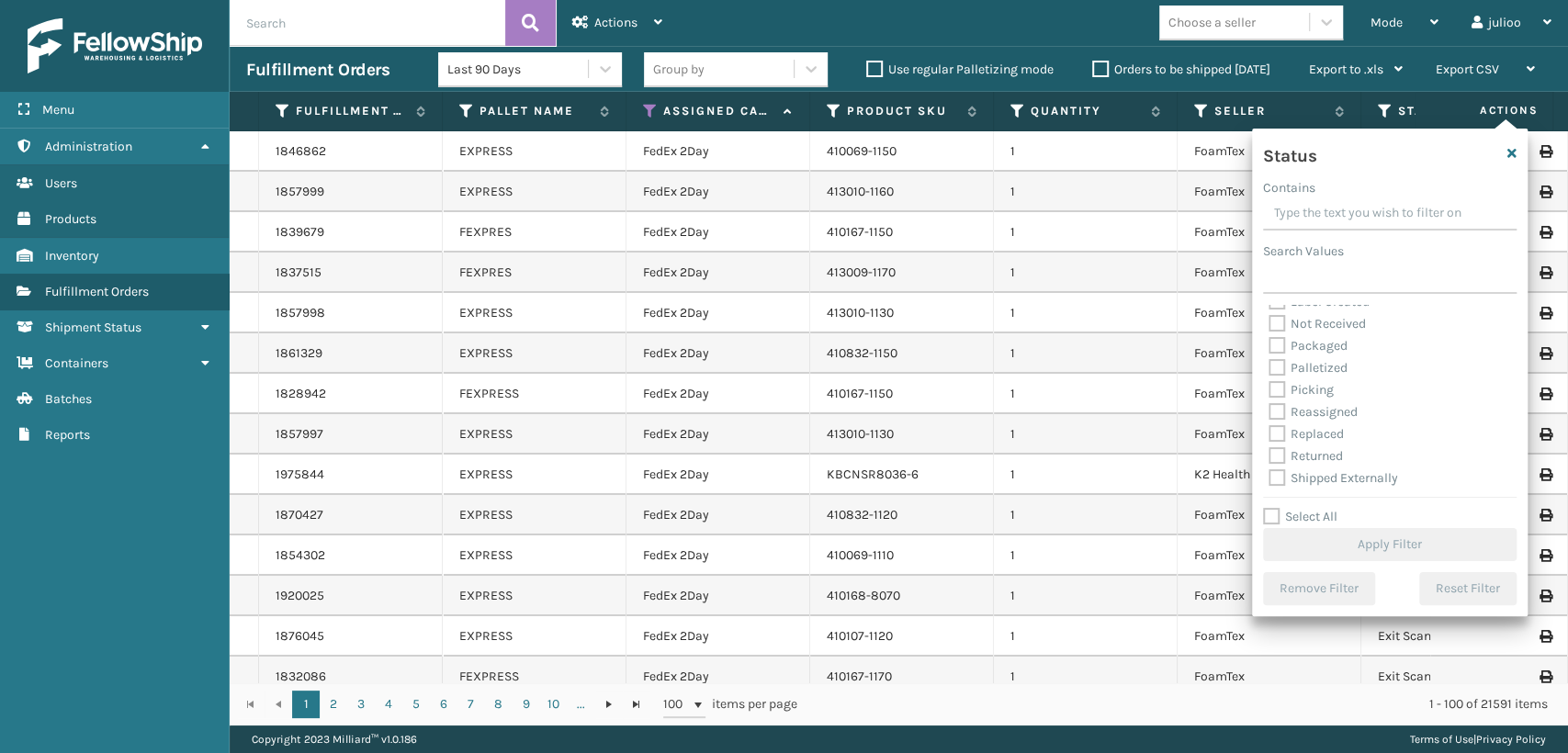
click at [1276, 383] on label "Picking" at bounding box center [1301, 390] width 65 height 16
click at [1269, 383] on input "Picking" at bounding box center [1268, 385] width 1 height 12
checkbox input "true"
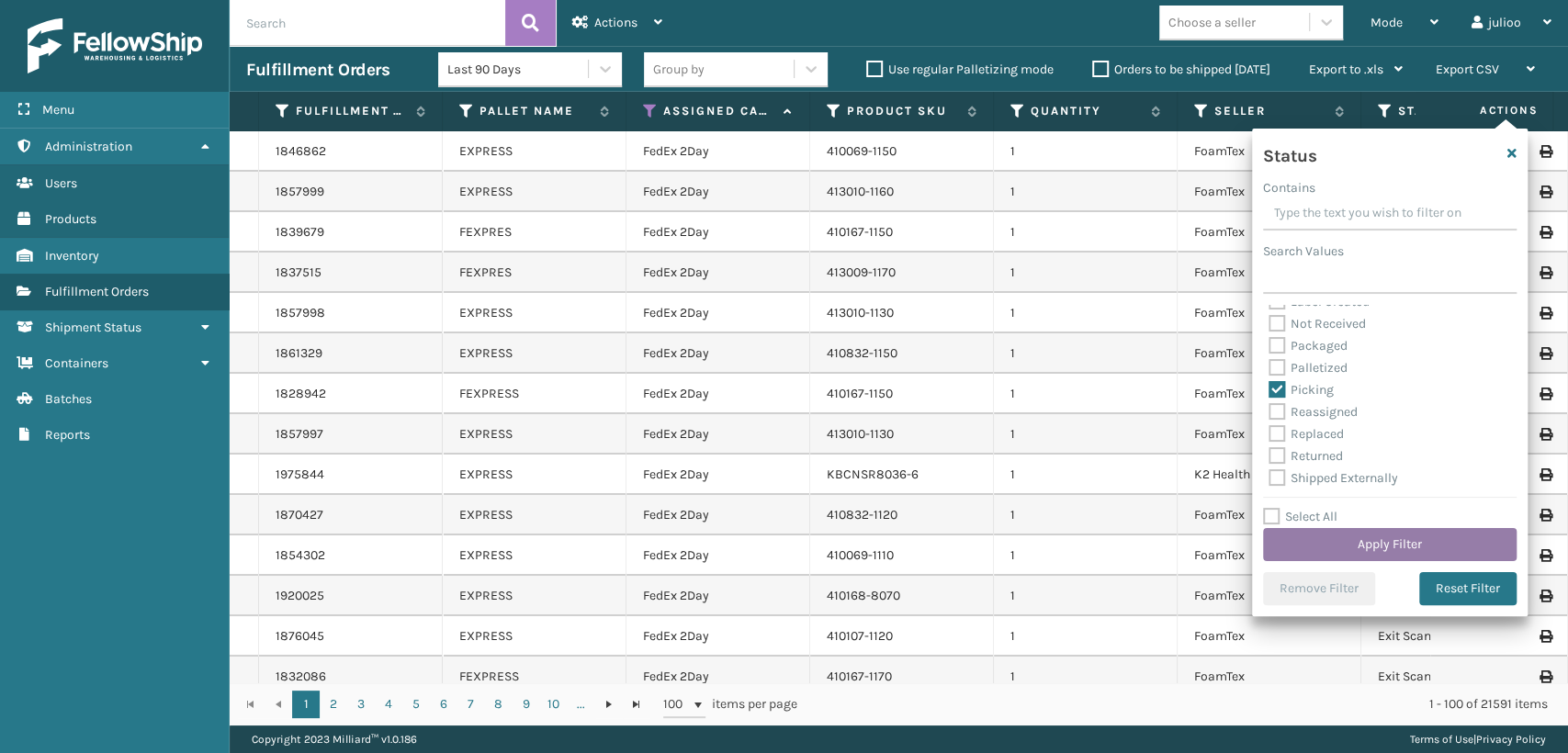
click at [1312, 535] on button "Apply Filter" at bounding box center [1389, 544] width 254 height 33
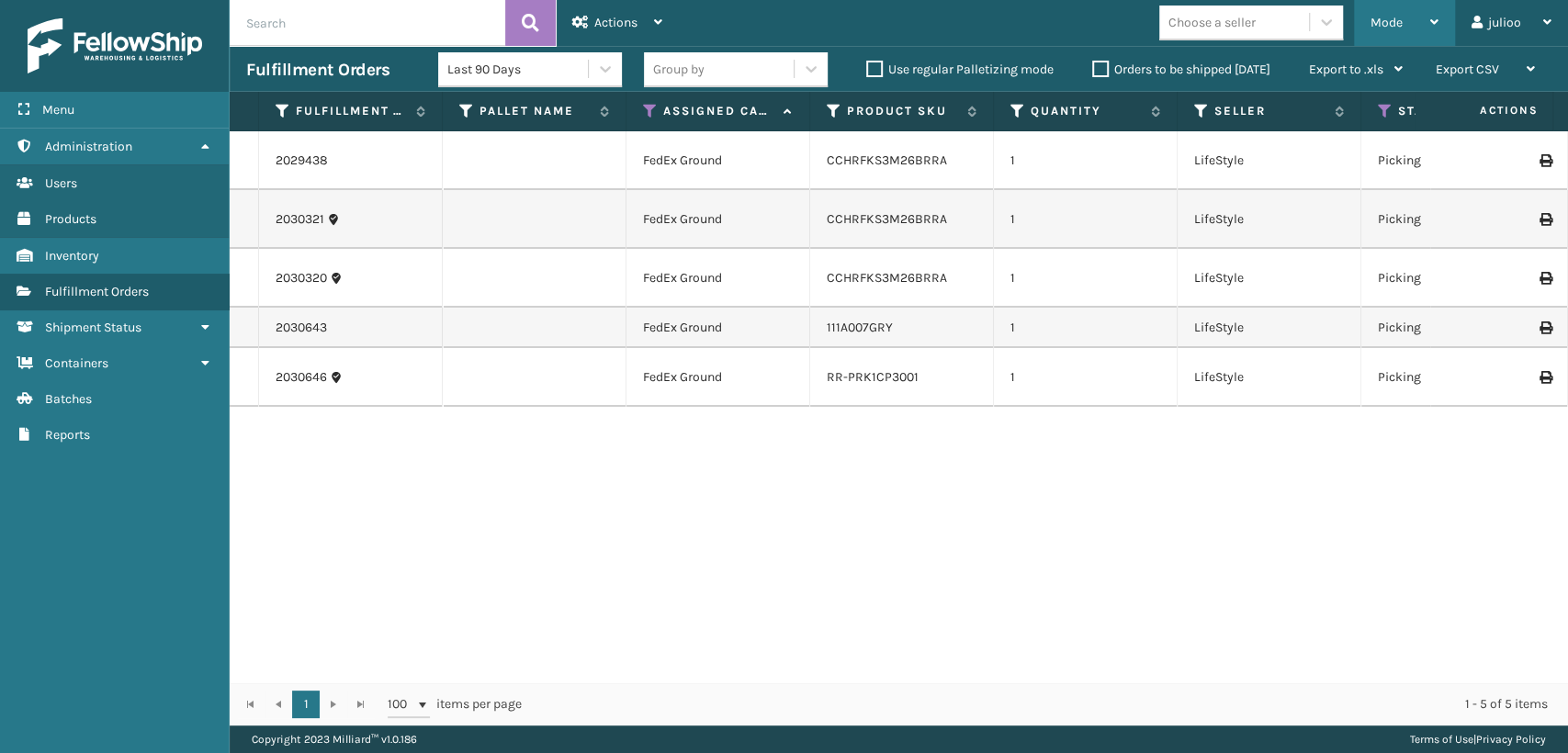
click at [1407, 19] on div "Mode" at bounding box center [1404, 22] width 68 height 46
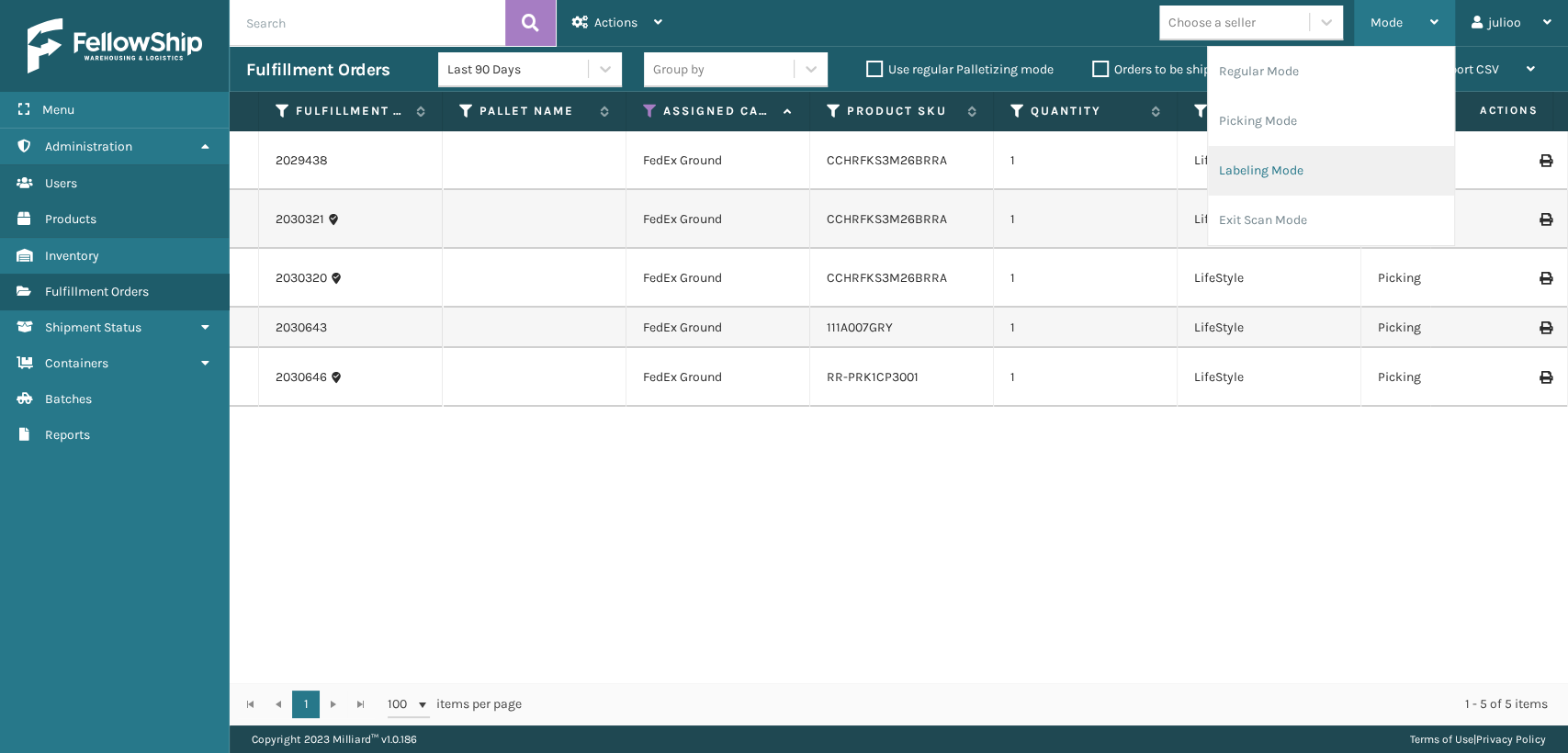
click at [1260, 167] on li "Labeling Mode" at bounding box center [1331, 171] width 246 height 50
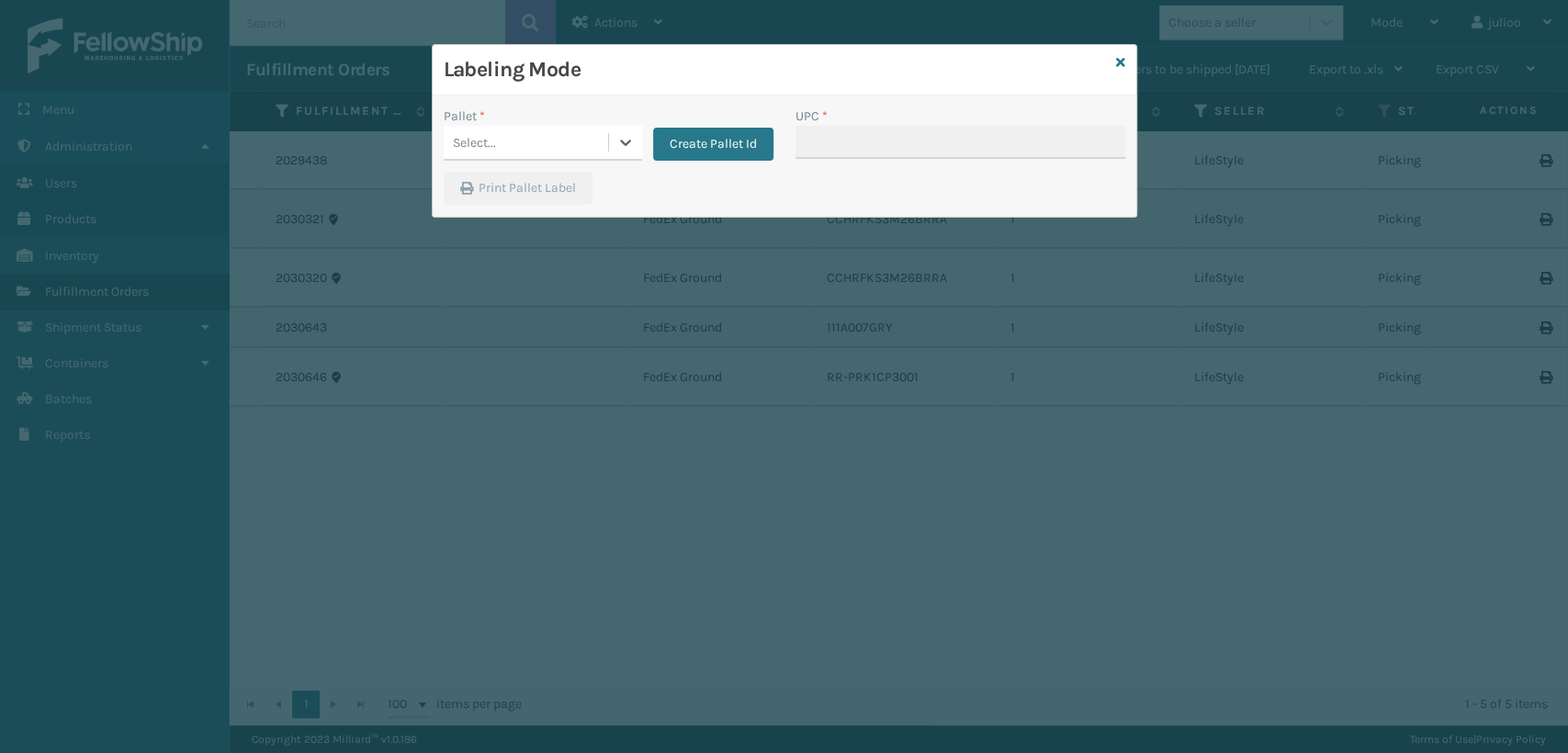
click at [576, 136] on div "Select..." at bounding box center [526, 142] width 164 height 30
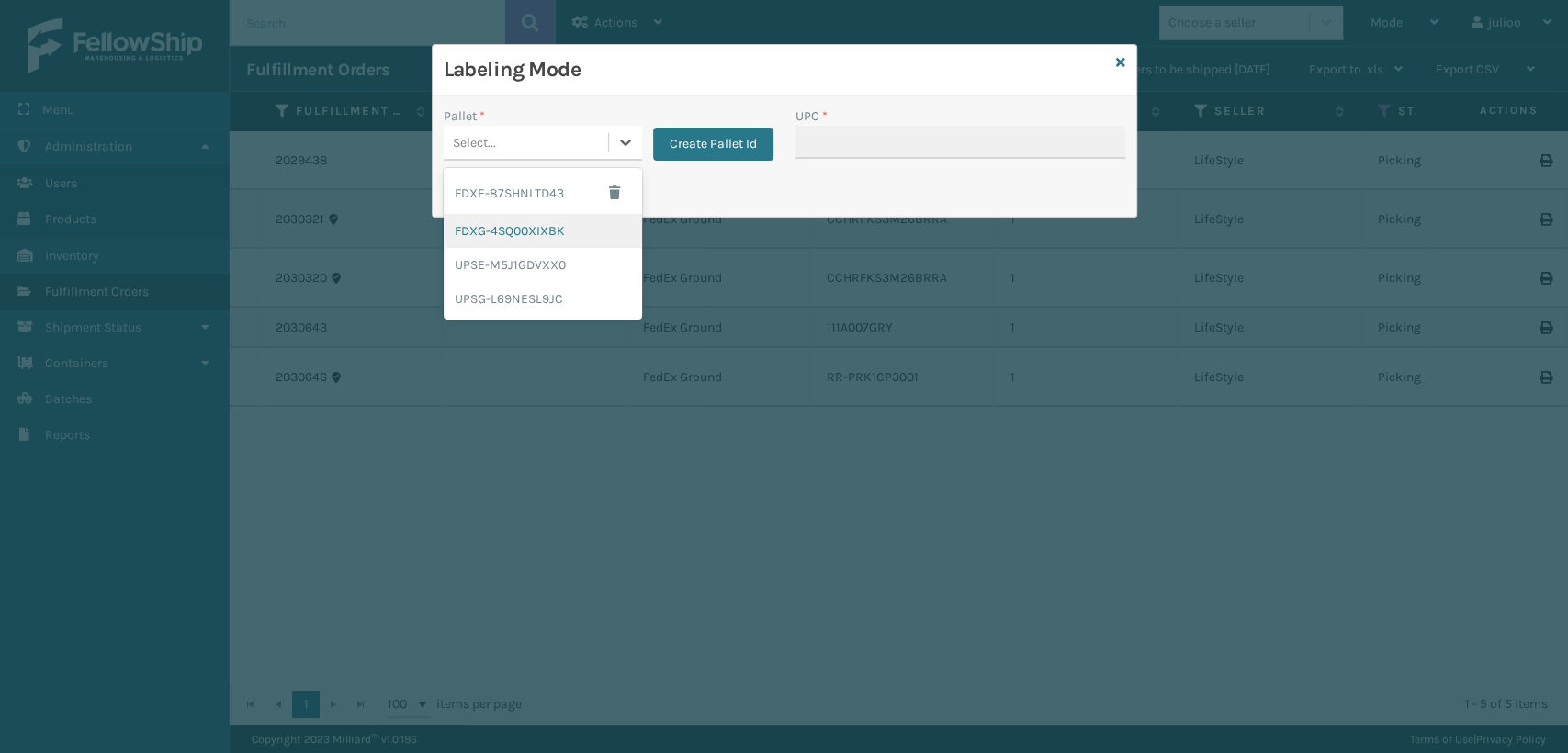
click at [493, 238] on div "FDXG-4SQ00XIXBK" at bounding box center [543, 230] width 198 height 34
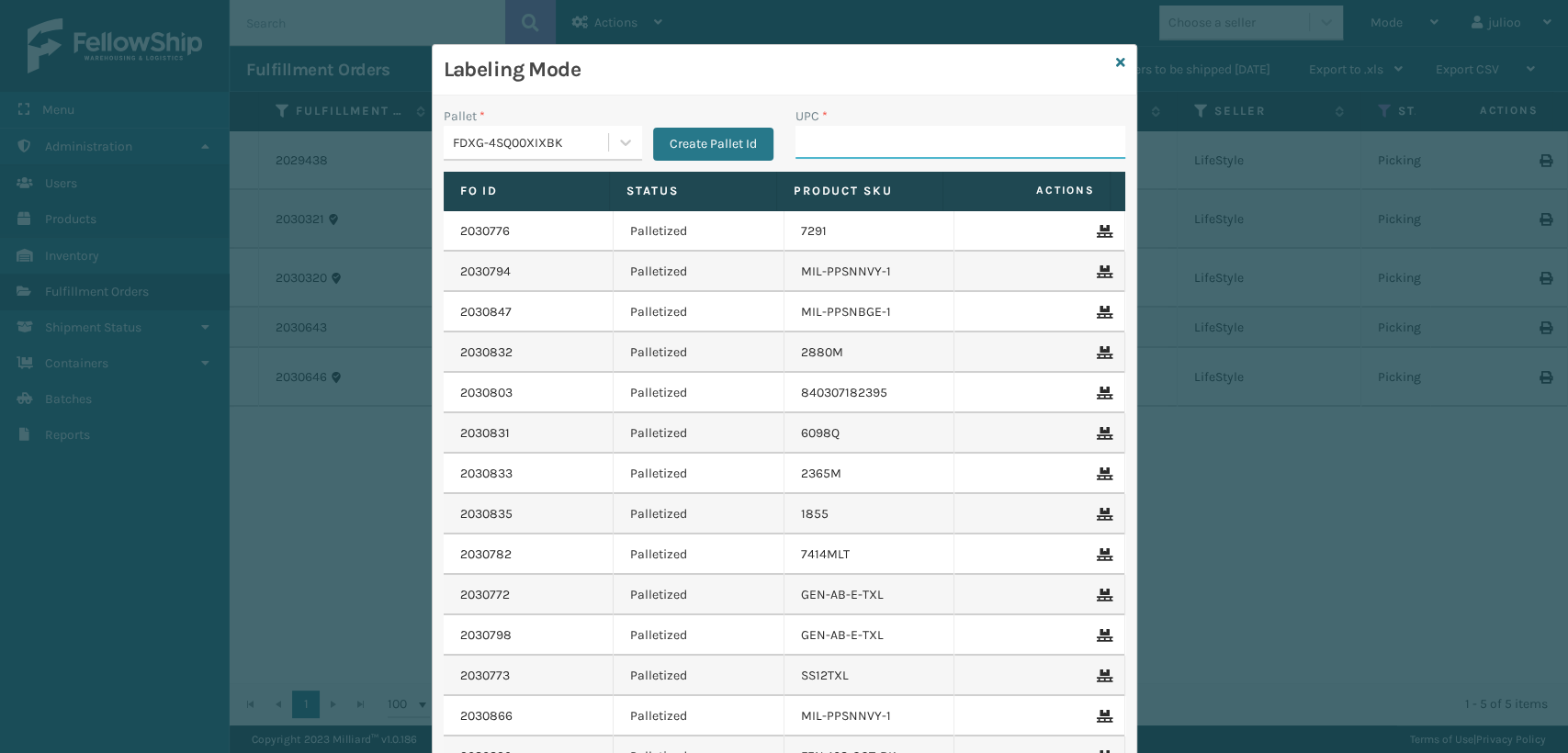
click at [824, 141] on input "UPC *" at bounding box center [960, 142] width 330 height 33
type input "CCHRFKS3M2"
click at [1116, 61] on icon at bounding box center [1120, 61] width 9 height 13
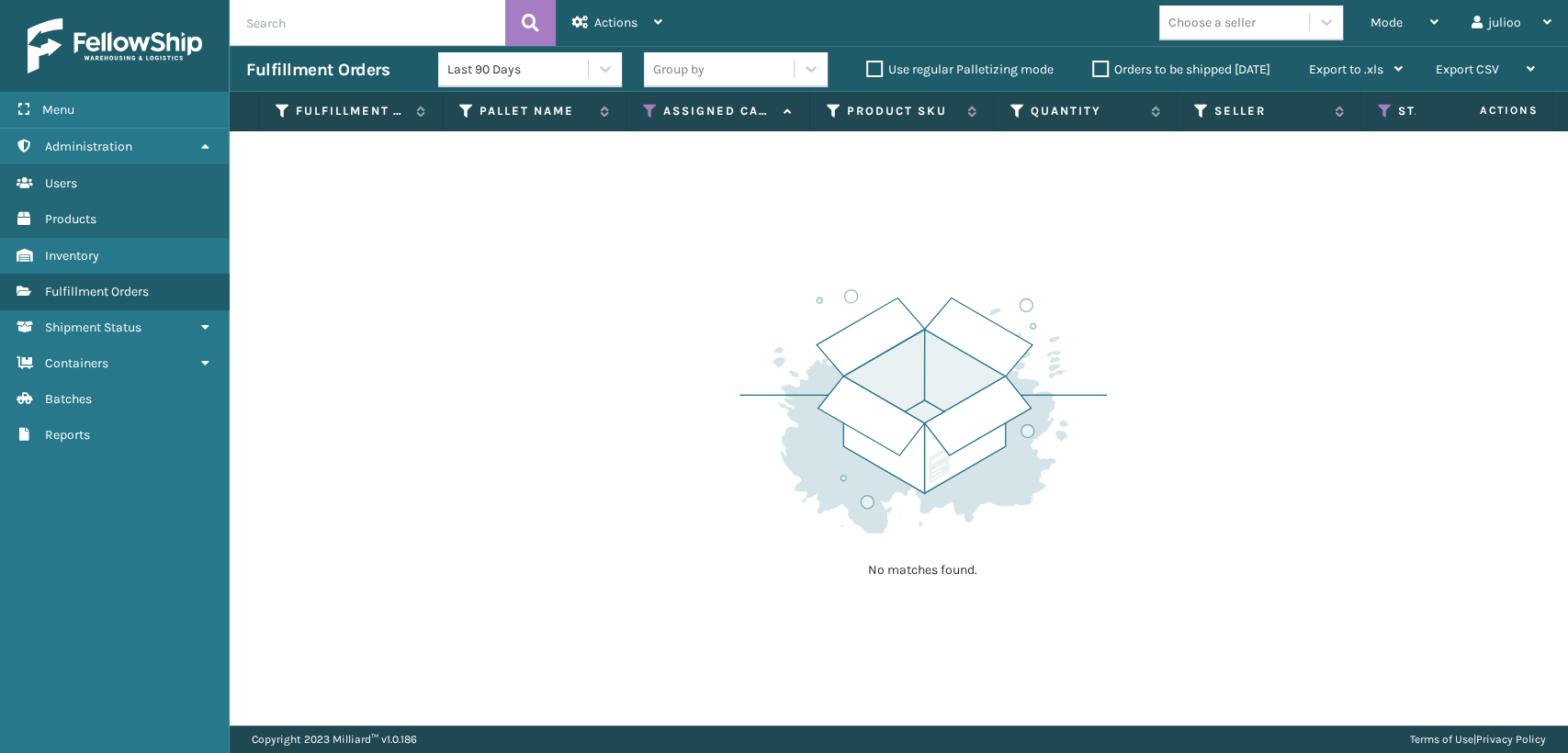
click at [652, 335] on div "No matches found." at bounding box center [899, 428] width 1339 height 594
click at [1377, 30] on div "Mode" at bounding box center [1404, 22] width 68 height 46
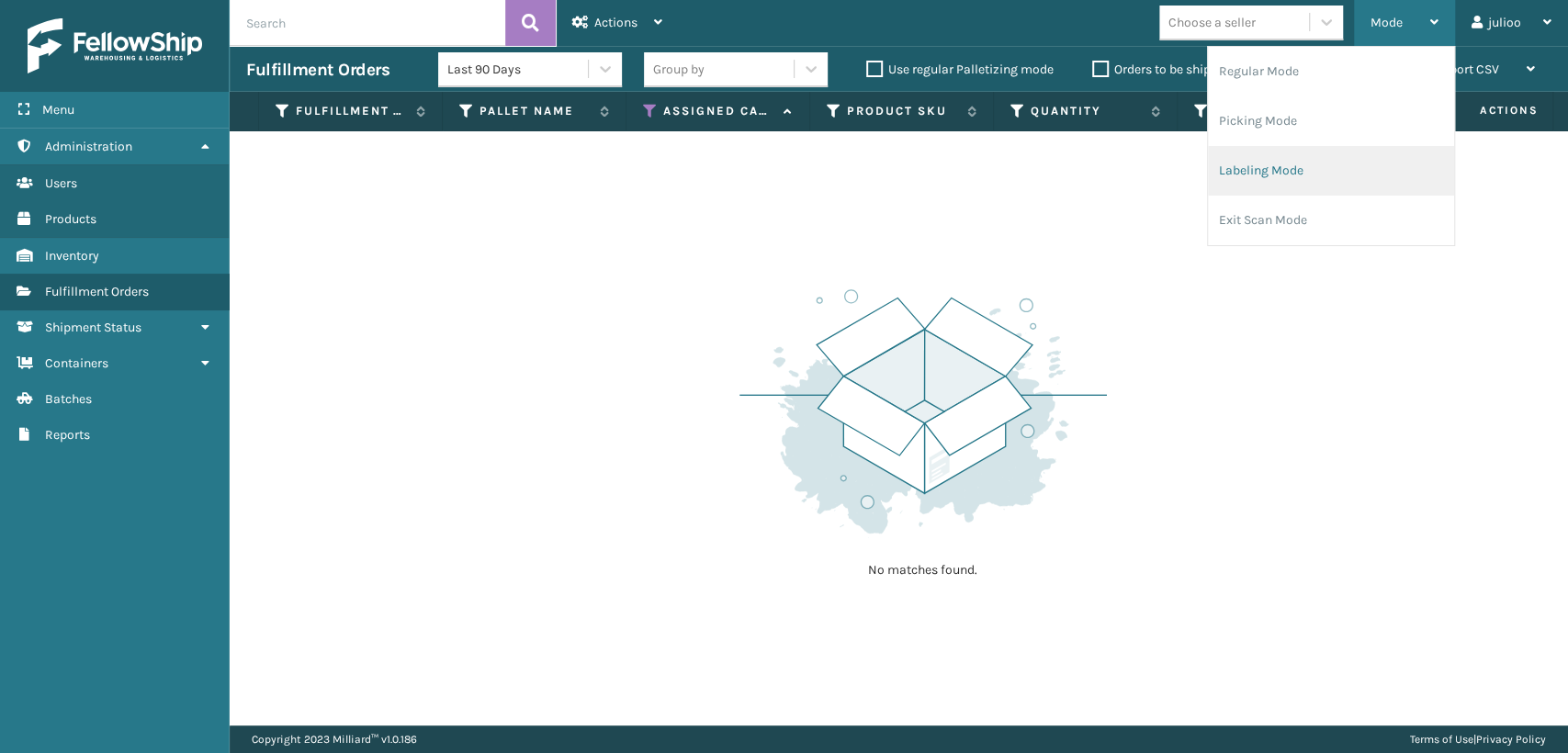
click at [1249, 163] on li "Labeling Mode" at bounding box center [1331, 171] width 246 height 50
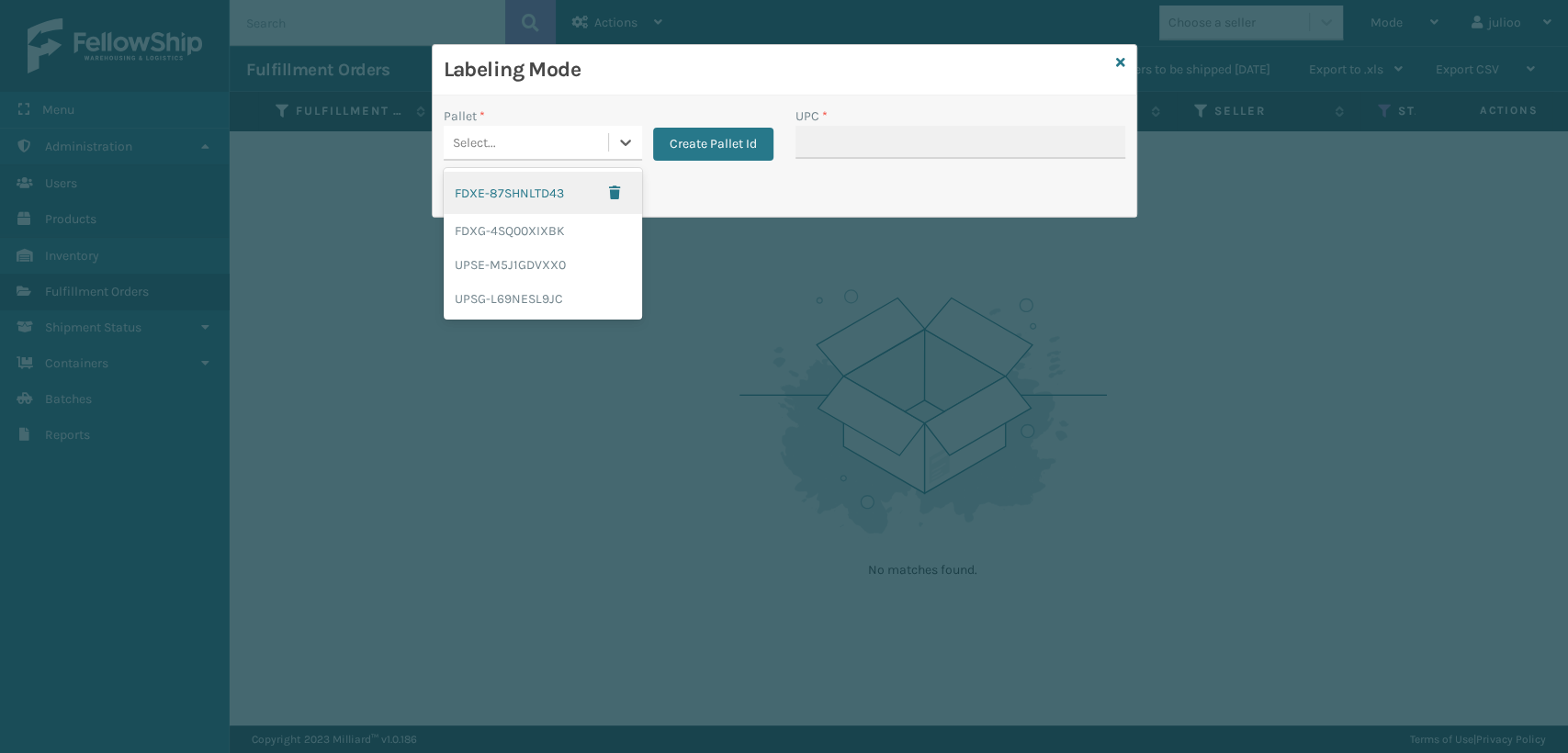
click at [499, 148] on div "Select..." at bounding box center [526, 142] width 164 height 30
click at [488, 304] on div "UPSG-L69NESL9JC" at bounding box center [543, 298] width 198 height 34
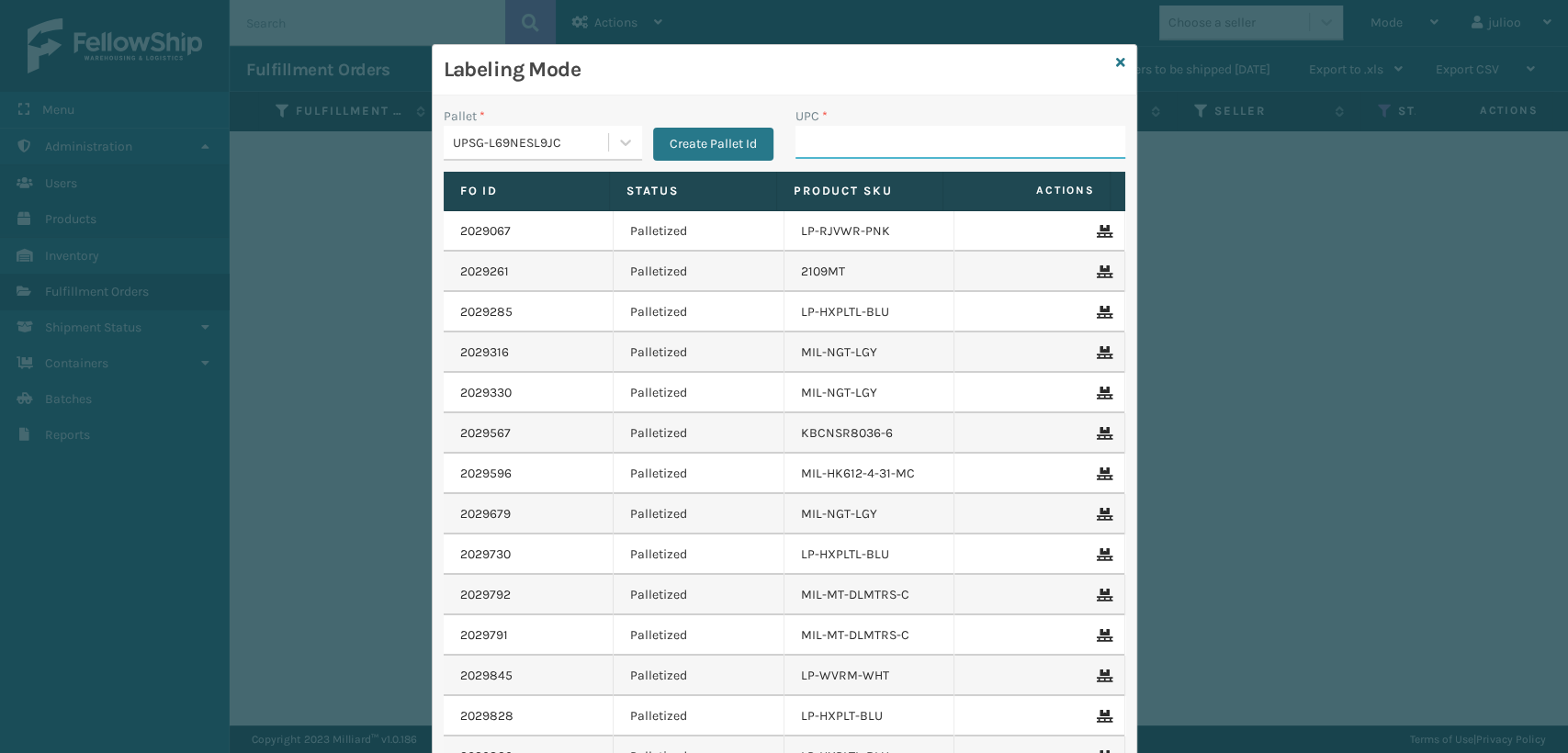
click at [830, 140] on input "UPC *" at bounding box center [960, 142] width 330 height 33
type input "100"
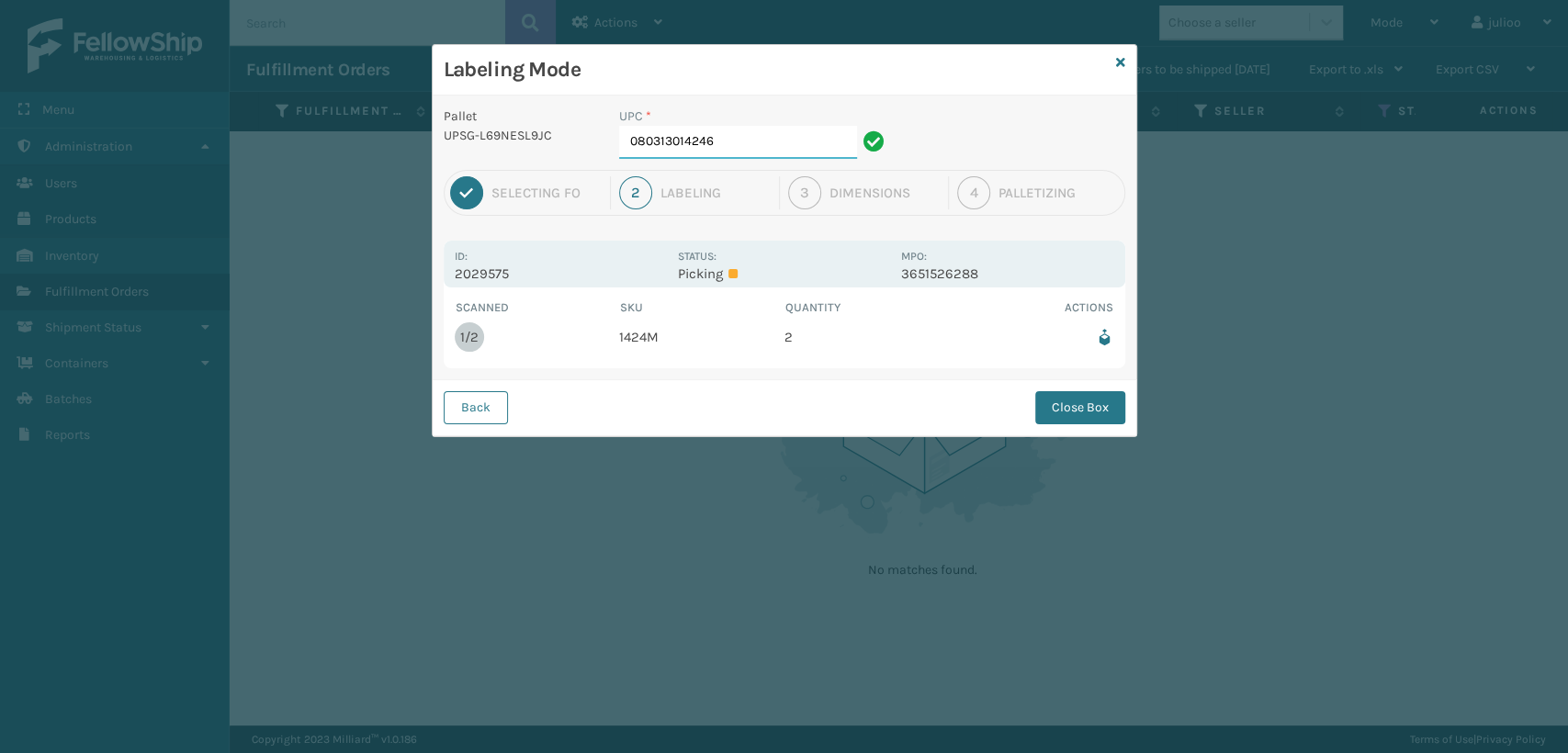
click at [744, 148] on input "080313014246" at bounding box center [738, 142] width 238 height 33
drag, startPoint x: 1072, startPoint y: 399, endPoint x: 1037, endPoint y: 416, distance: 38.9
click at [1070, 401] on button "Close Box" at bounding box center [1080, 408] width 90 height 33
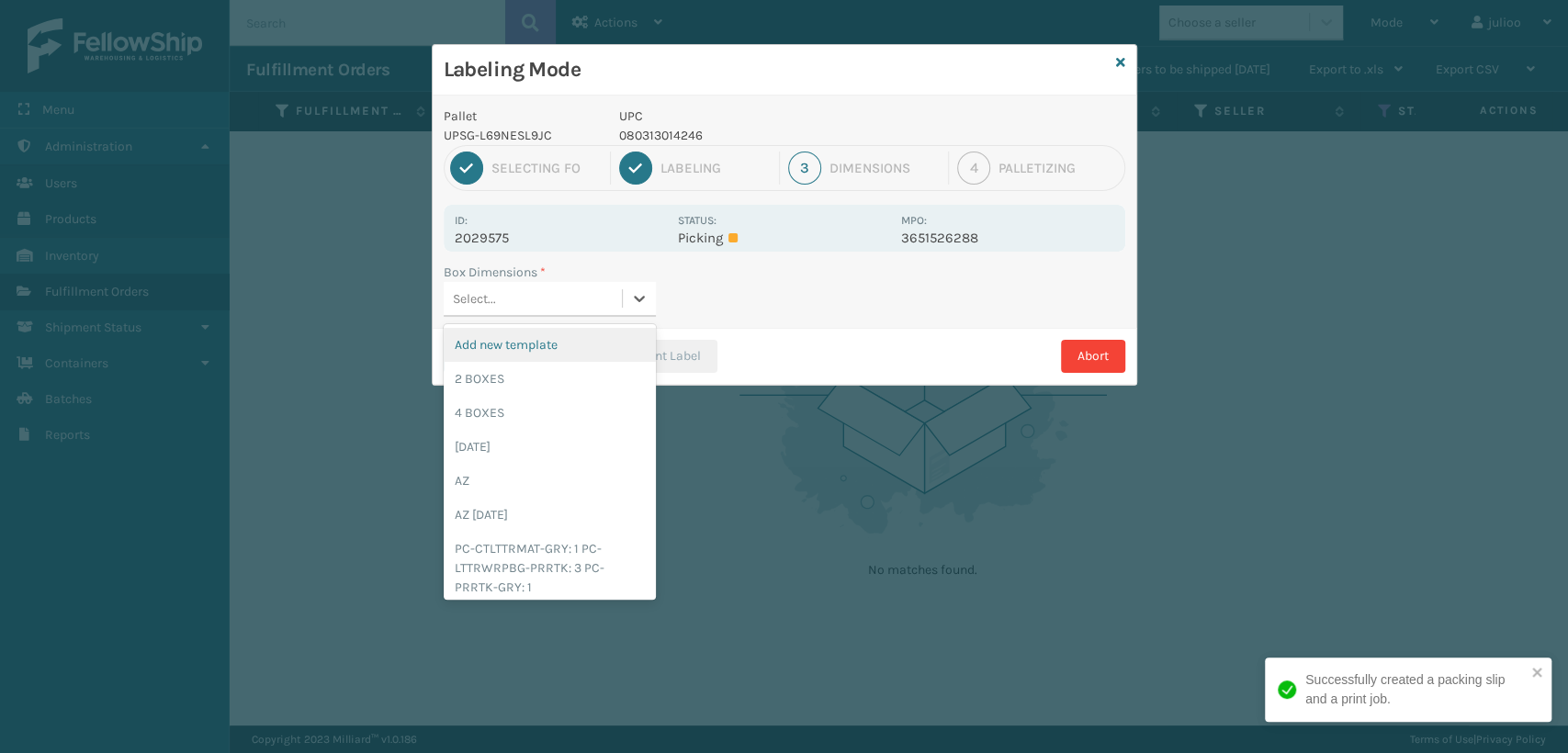
click at [573, 299] on div "Select..." at bounding box center [533, 298] width 179 height 30
click at [529, 376] on div "2 BOXES" at bounding box center [549, 378] width 212 height 34
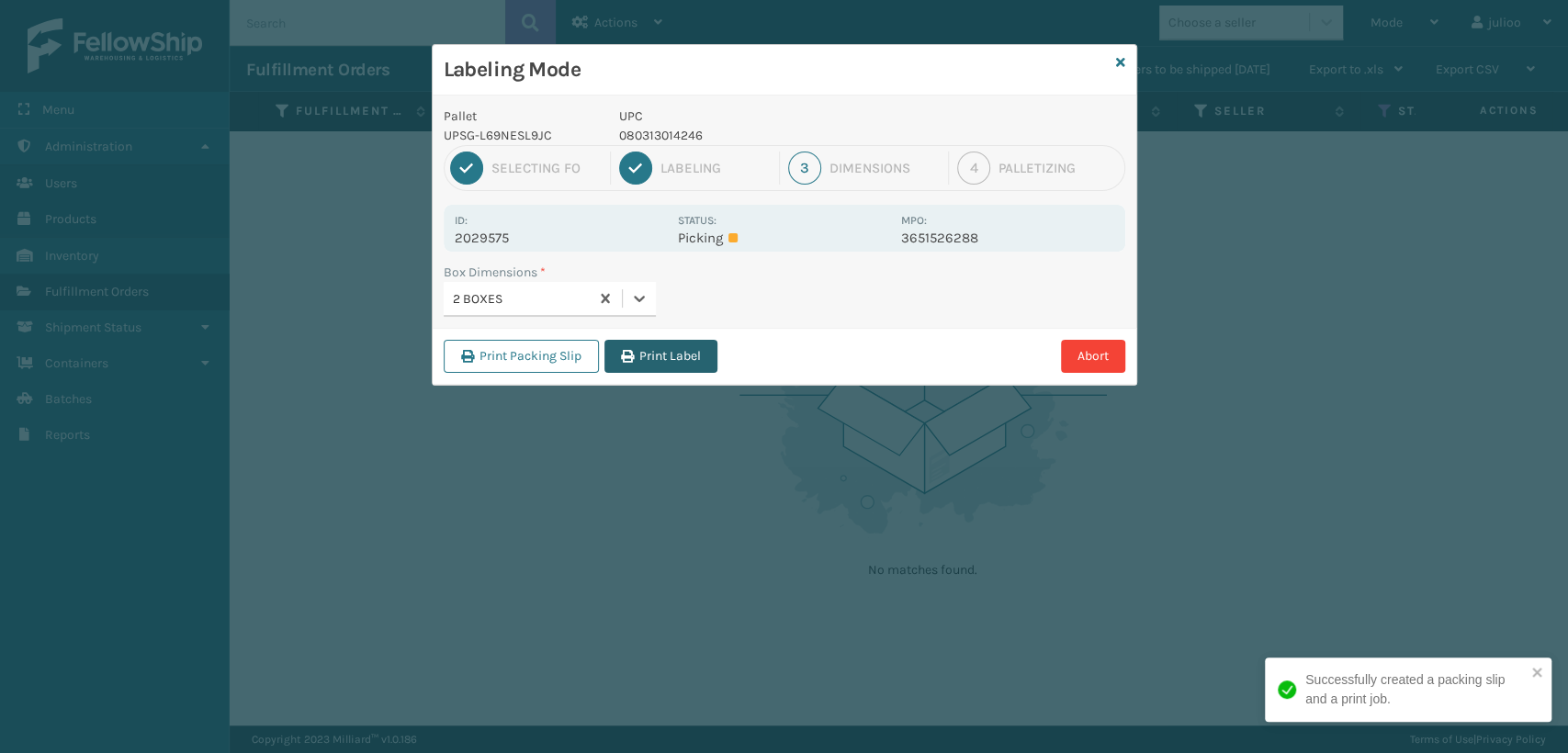
click at [668, 354] on button "Print Label" at bounding box center [661, 356] width 113 height 33
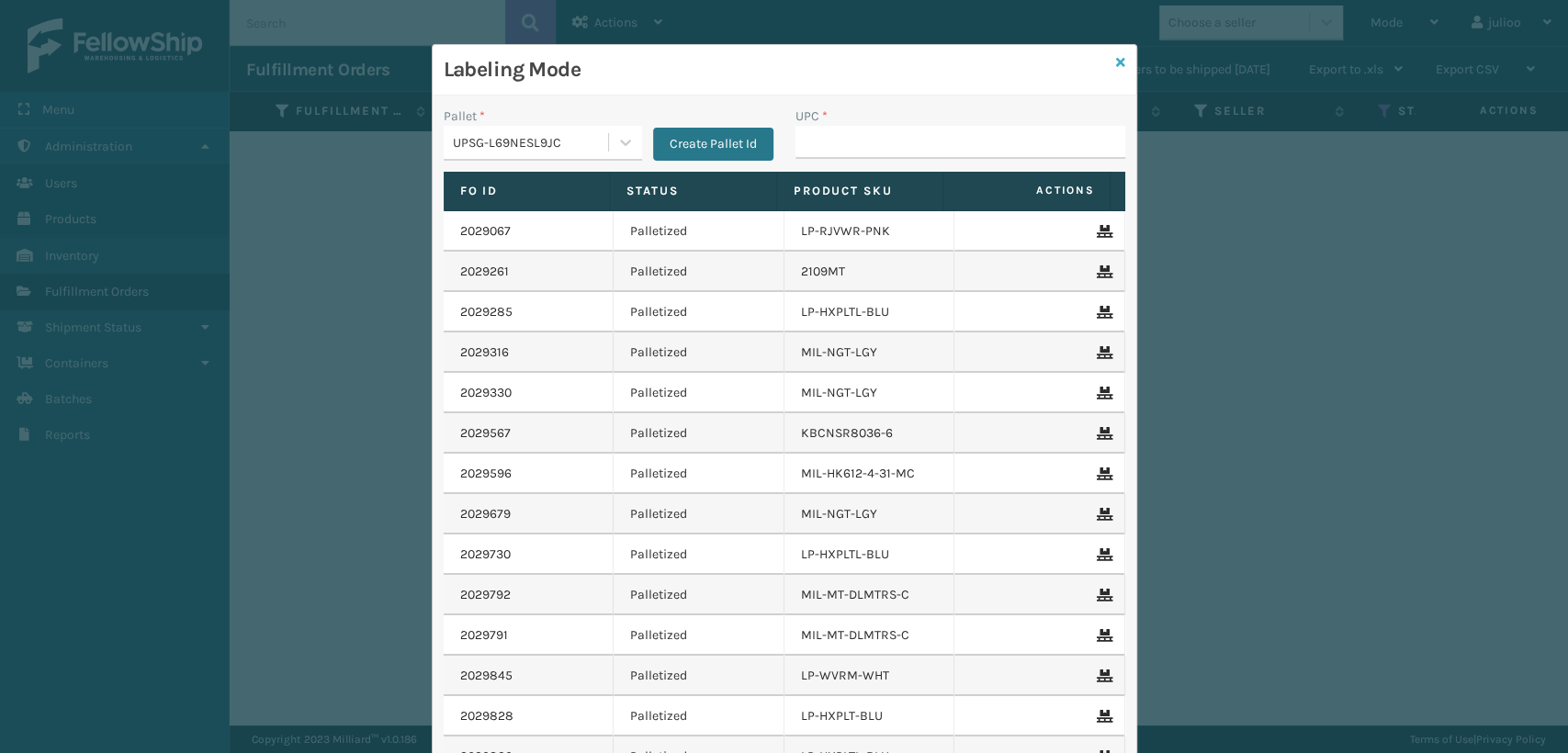
click at [1116, 60] on icon at bounding box center [1120, 61] width 9 height 13
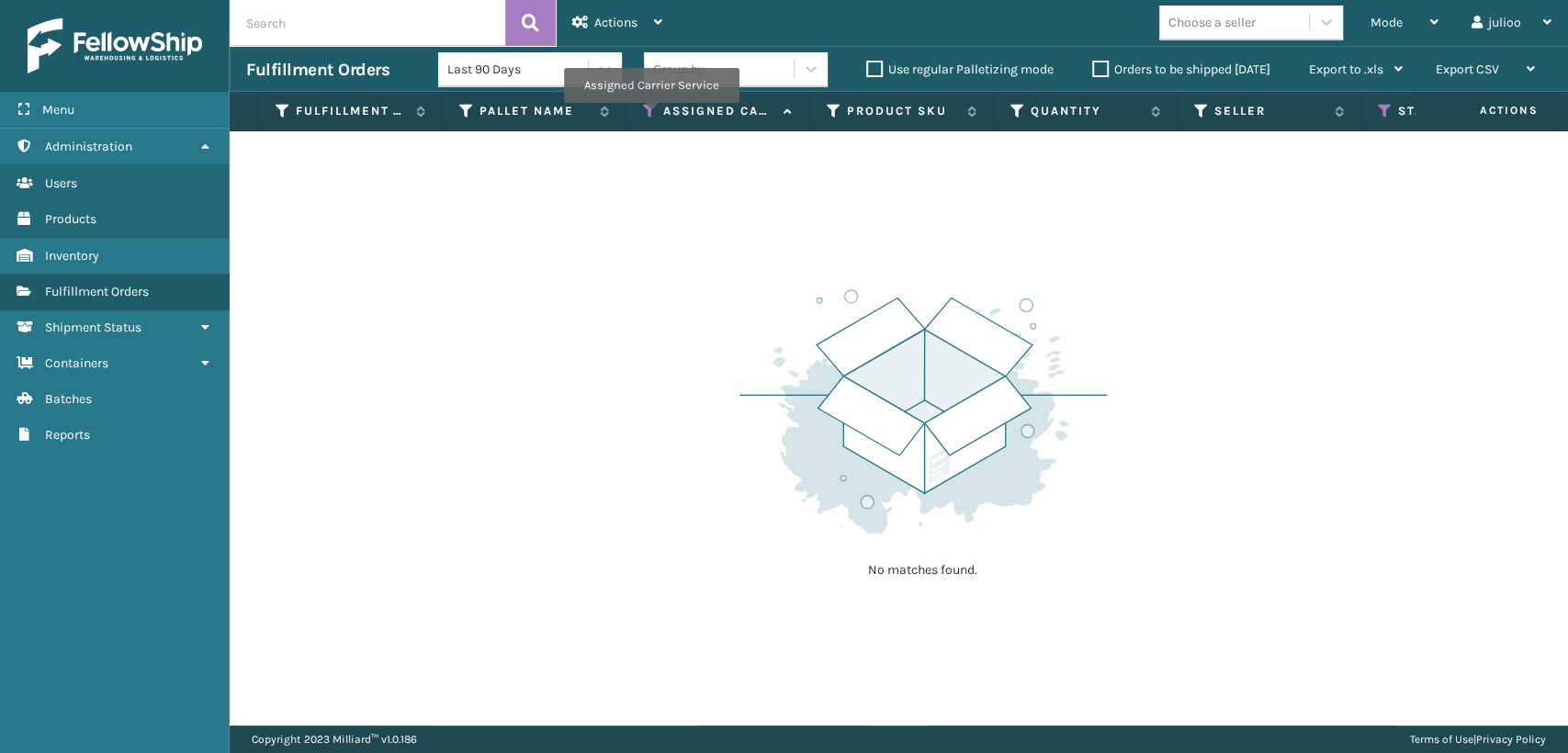
click at [650, 116] on icon at bounding box center [650, 110] width 15 height 17
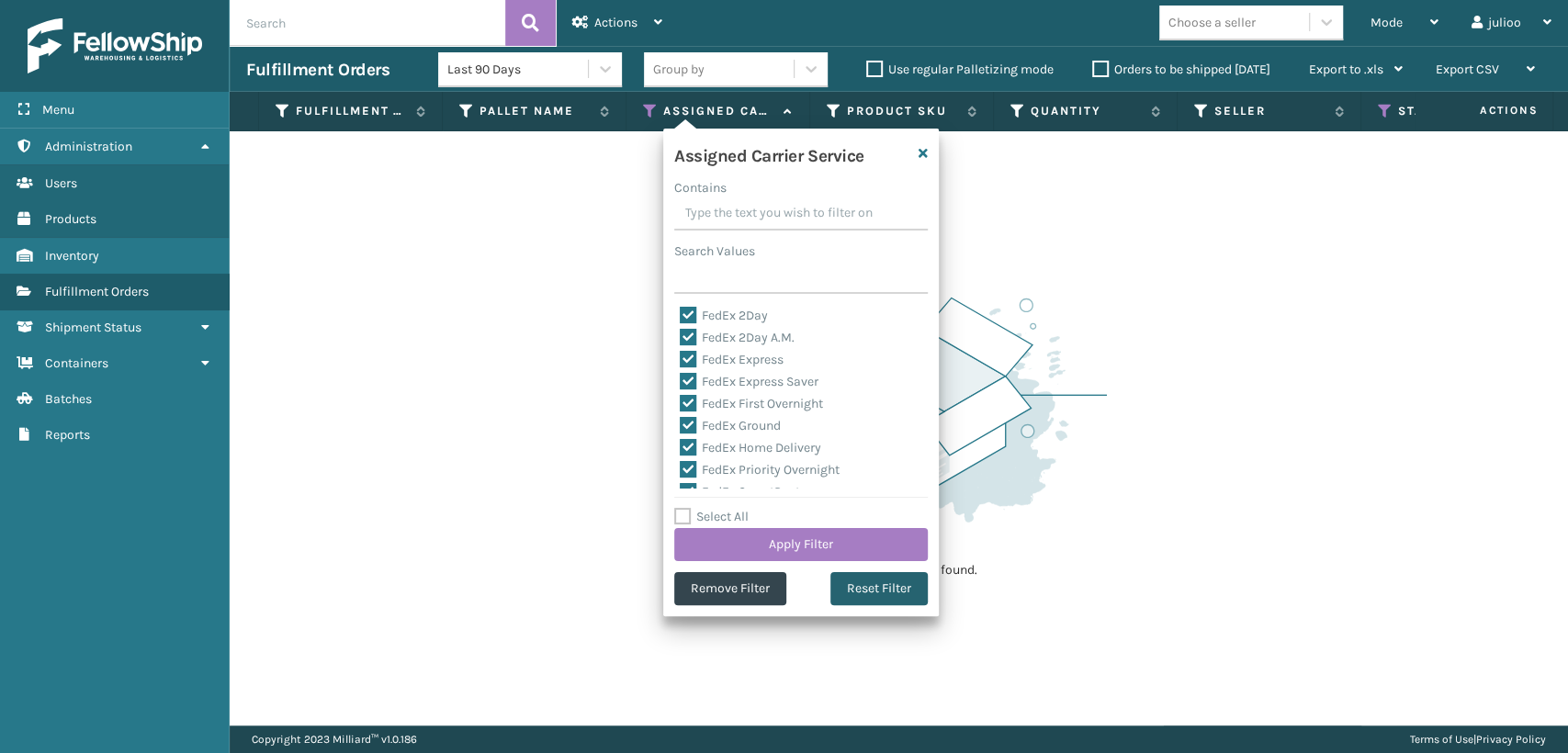
click at [875, 590] on button "Reset Filter" at bounding box center [879, 588] width 98 height 33
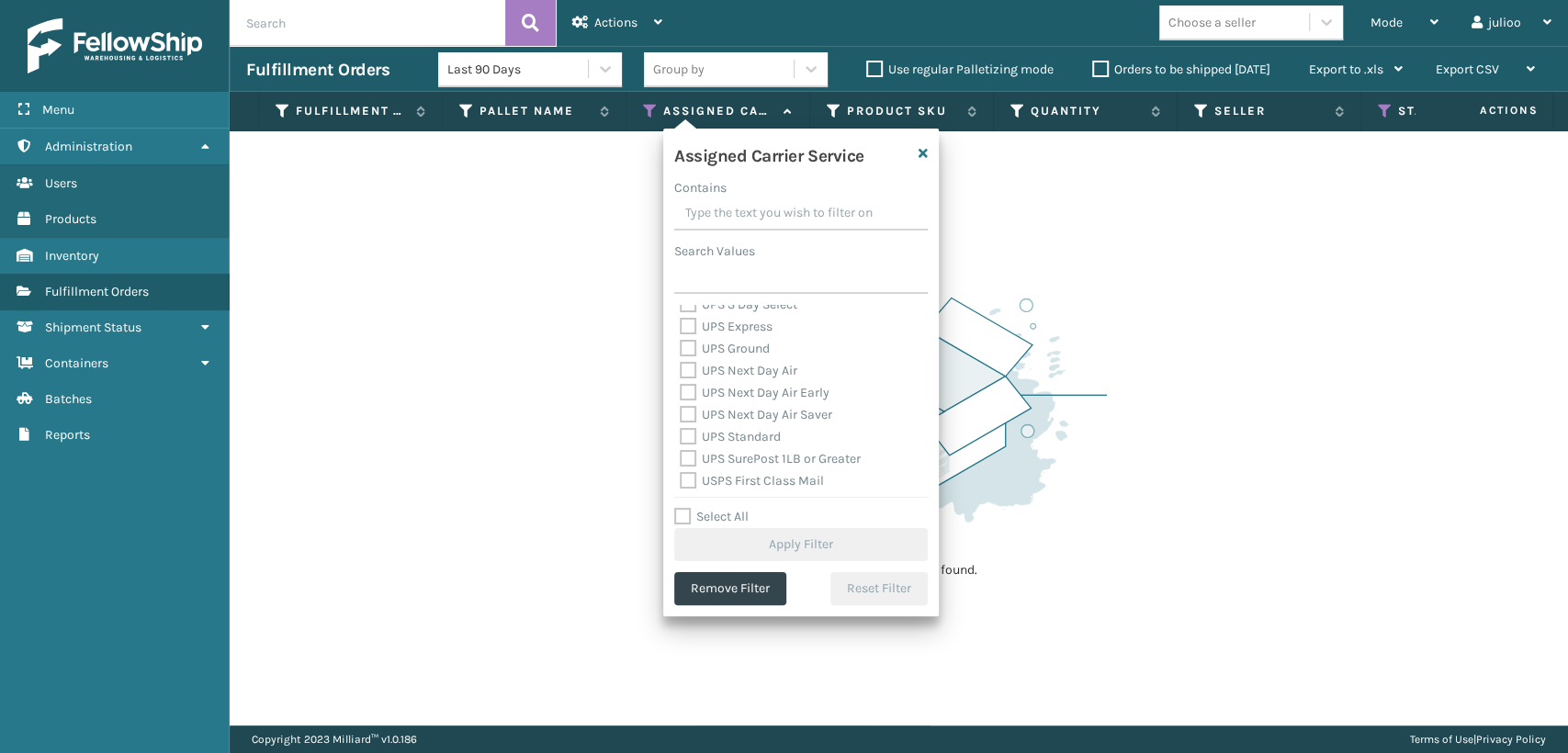
scroll to position [305, 0]
click at [683, 364] on label "UPS 2nd Day Air" at bounding box center [737, 362] width 113 height 16
click at [681, 364] on input "UPS 2nd Day Air" at bounding box center [680, 358] width 1 height 12
checkbox input "true"
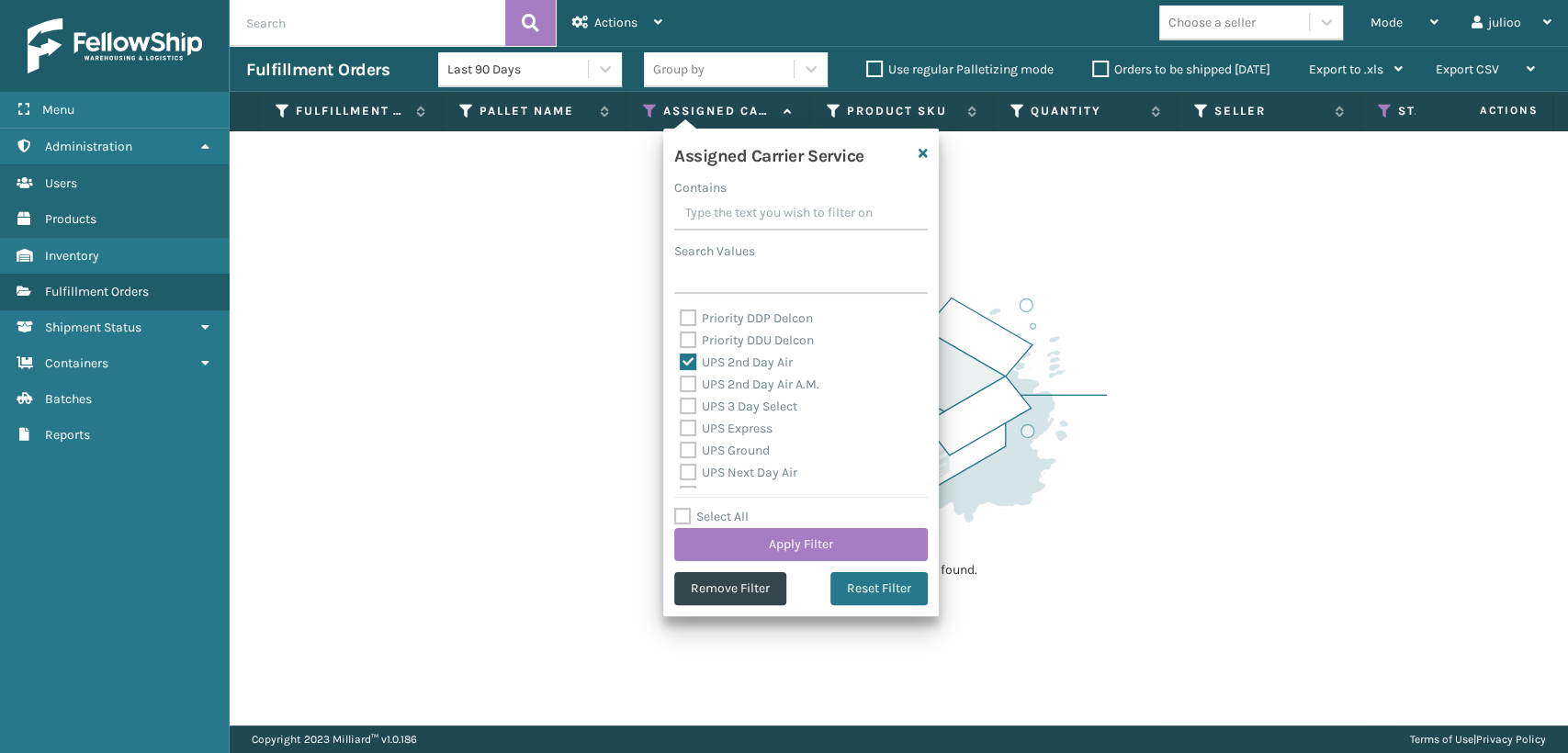
click at [683, 386] on label "UPS 2nd Day Air A.M." at bounding box center [749, 384] width 140 height 16
click at [681, 385] on input "UPS 2nd Day Air A.M." at bounding box center [680, 379] width 1 height 12
checkbox input "true"
click at [691, 401] on label "UPS 3 Day Select" at bounding box center [739, 407] width 117 height 16
click at [681, 401] on input "UPS 3 Day Select" at bounding box center [680, 402] width 1 height 12
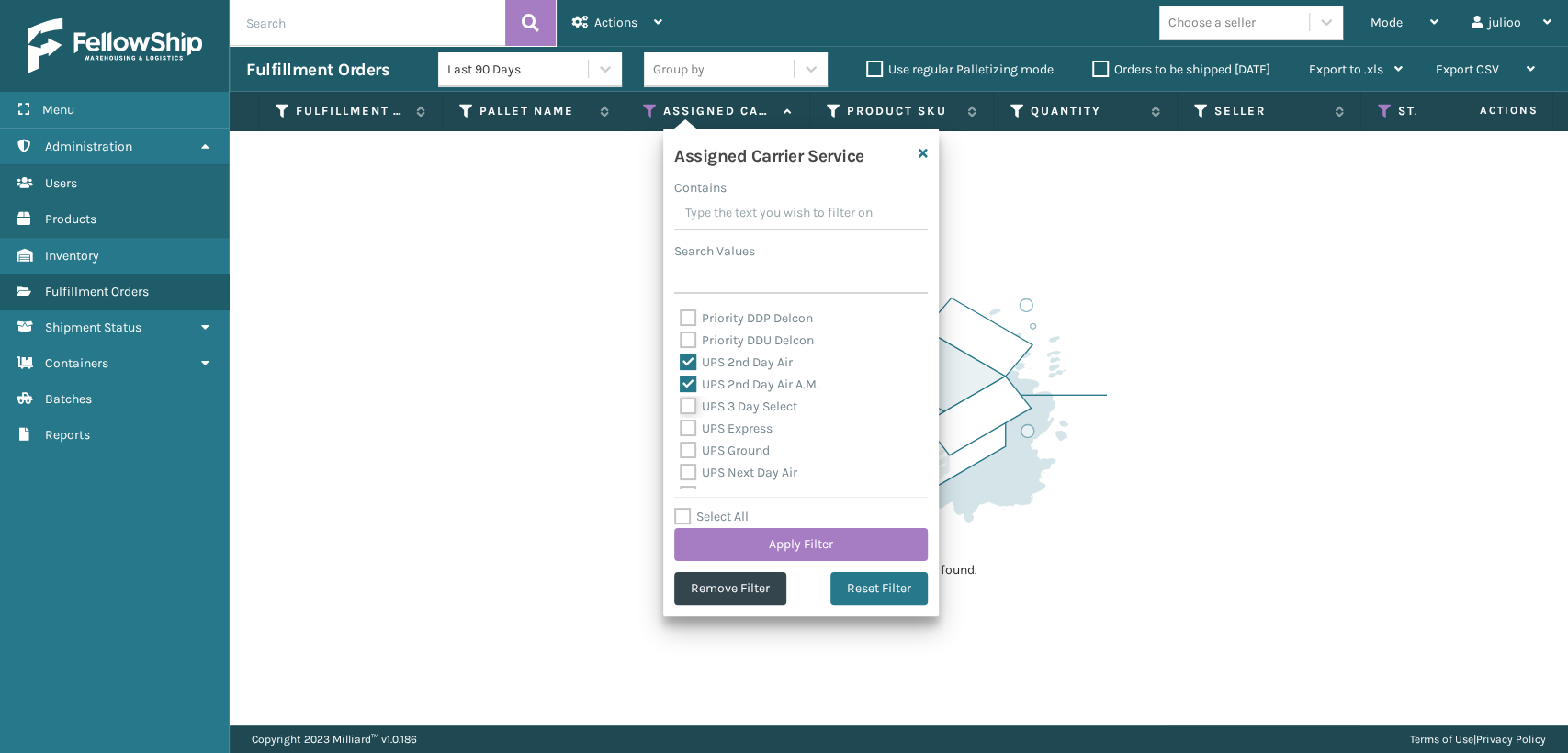
checkbox input "true"
click at [690, 429] on label "UPS Express" at bounding box center [726, 428] width 93 height 16
click at [681, 429] on input "UPS Express" at bounding box center [680, 423] width 1 height 12
checkbox input "true"
click at [690, 454] on label "UPS Ground" at bounding box center [725, 451] width 90 height 16
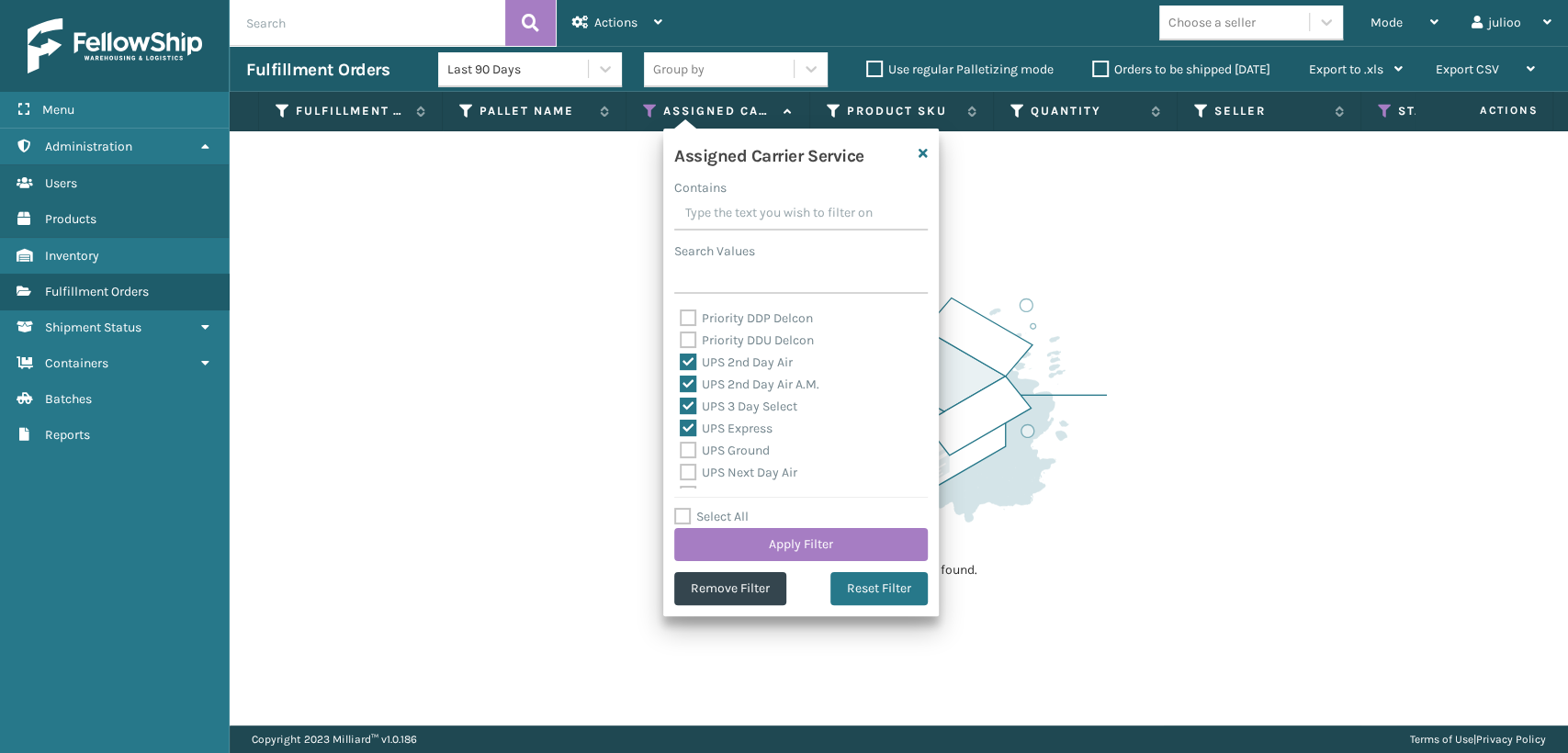
click at [681, 452] on input "UPS Ground" at bounding box center [680, 446] width 1 height 12
checkbox input "true"
click at [682, 371] on label "UPS Next Day Air" at bounding box center [739, 371] width 117 height 16
click at [681, 371] on input "UPS Next Day Air" at bounding box center [680, 366] width 1 height 12
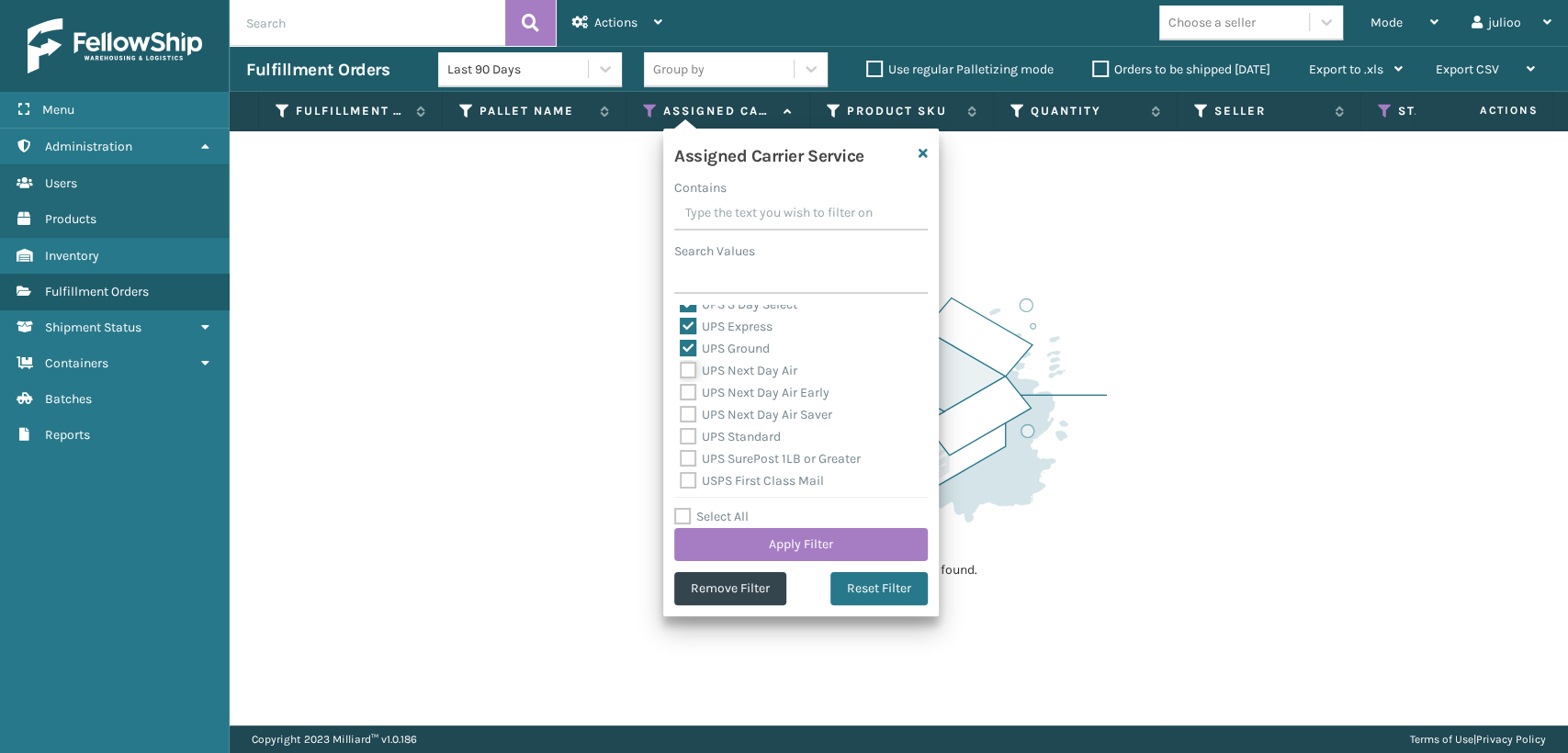
checkbox input "true"
click at [691, 395] on label "UPS Next Day Air Early" at bounding box center [754, 392] width 149 height 16
click at [681, 394] on input "UPS Next Day Air Early" at bounding box center [680, 388] width 1 height 12
checkbox input "true"
click at [690, 421] on label "UPS Next Day Air Saver" at bounding box center [756, 415] width 152 height 16
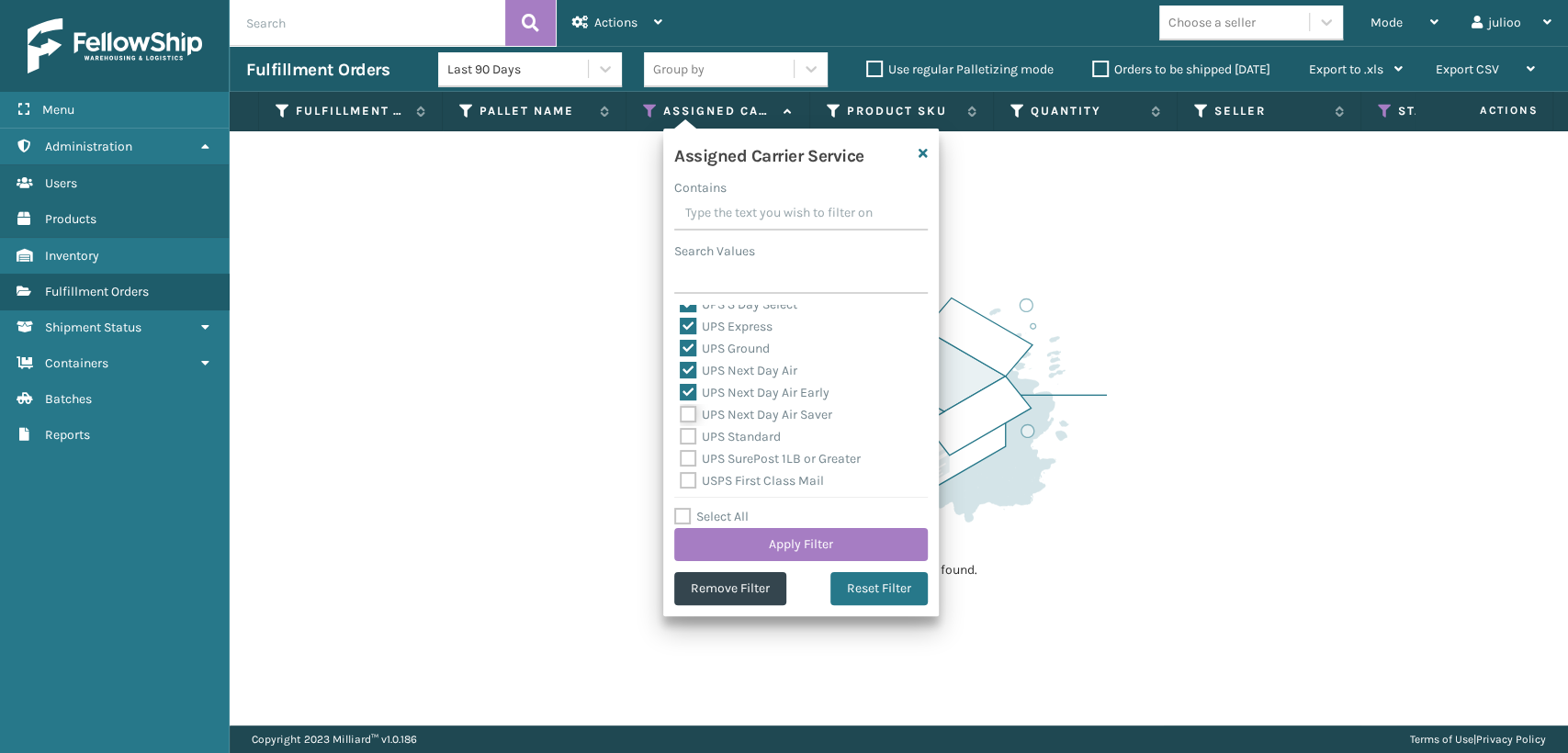
click at [681, 416] on input "UPS Next Day Air Saver" at bounding box center [680, 410] width 1 height 12
checkbox input "true"
click at [690, 432] on label "UPS Standard" at bounding box center [731, 437] width 101 height 16
click at [681, 432] on input "UPS Standard" at bounding box center [680, 432] width 1 height 12
checkbox input "true"
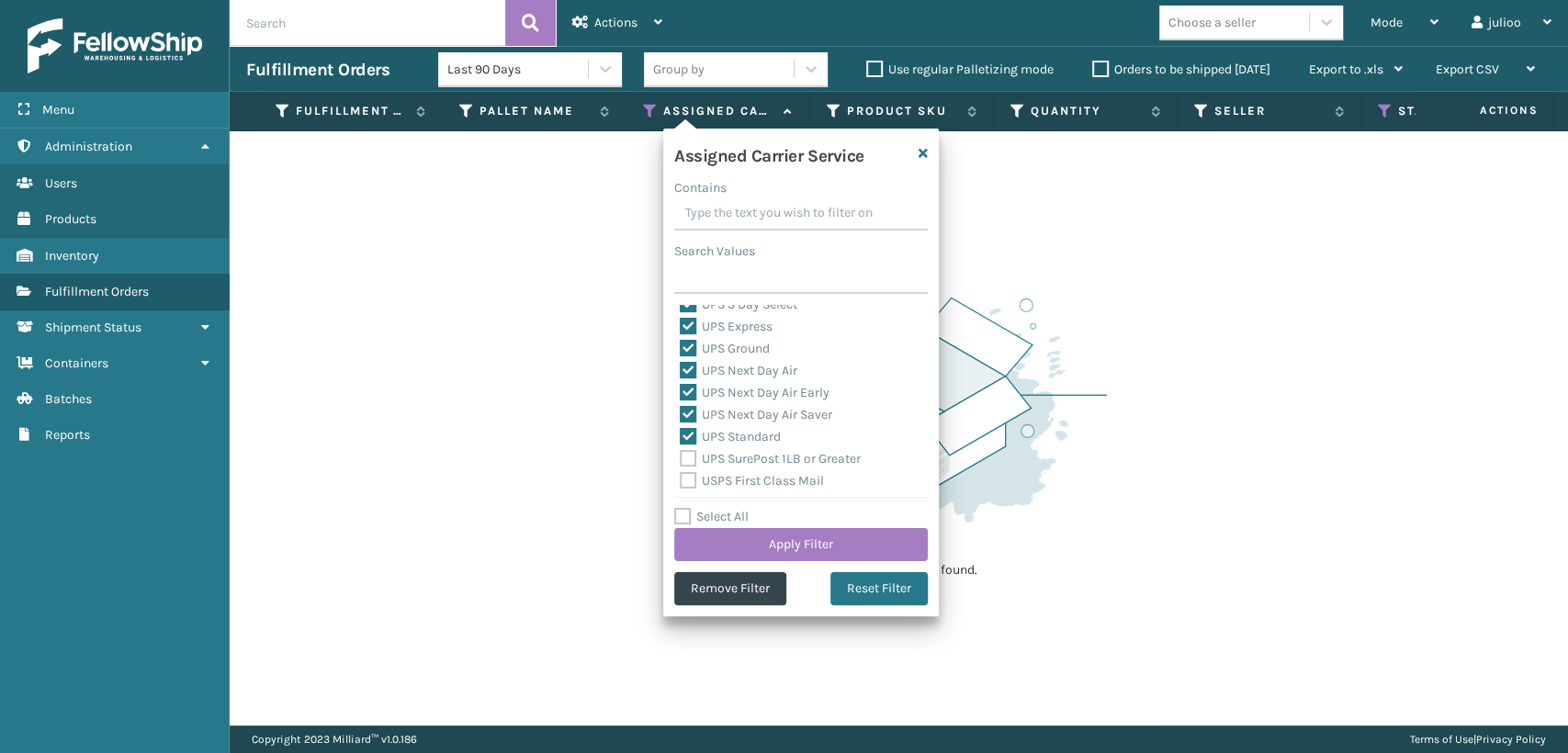
click at [692, 457] on label "UPS SurePost 1LB or Greater" at bounding box center [770, 458] width 181 height 16
click at [681, 457] on input "UPS SurePost 1LB or Greater" at bounding box center [680, 454] width 1 height 12
checkbox input "true"
click at [814, 547] on button "Apply Filter" at bounding box center [801, 544] width 254 height 33
